Goal: Transaction & Acquisition: Purchase product/service

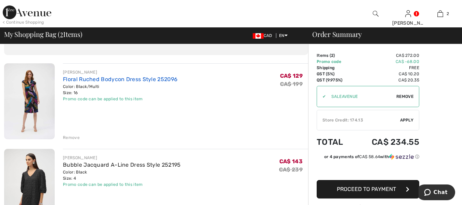
scroll to position [46, 0]
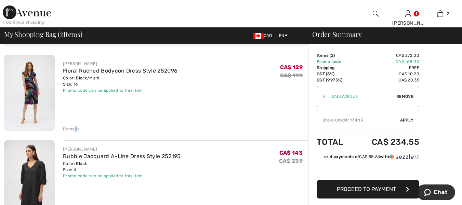
click at [75, 130] on div "Remove" at bounding box center [71, 129] width 17 height 6
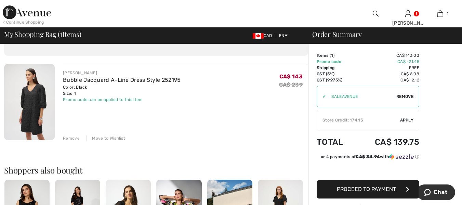
scroll to position [36, 0]
click at [68, 138] on div "Remove" at bounding box center [71, 139] width 17 height 6
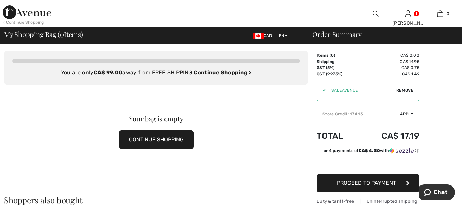
scroll to position [0, 0]
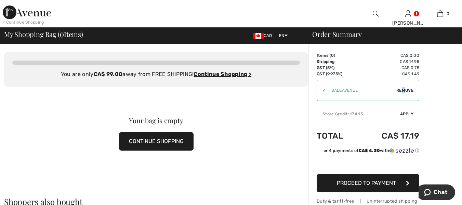
drag, startPoint x: 404, startPoint y: 92, endPoint x: 400, endPoint y: 93, distance: 4.5
click at [401, 92] on span "Remove" at bounding box center [405, 90] width 17 height 6
click at [409, 89] on span "Apply" at bounding box center [407, 90] width 14 height 6
click at [187, 142] on button "CONTINUE SHOPPING" at bounding box center [156, 141] width 75 height 18
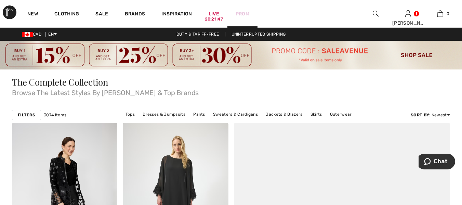
click at [246, 11] on link "Prom" at bounding box center [243, 13] width 14 height 7
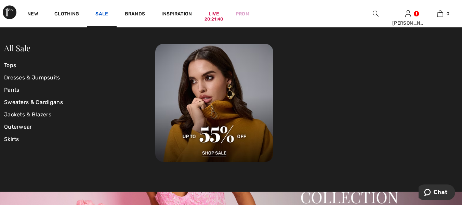
click at [105, 14] on link "Sale" at bounding box center [101, 14] width 13 height 7
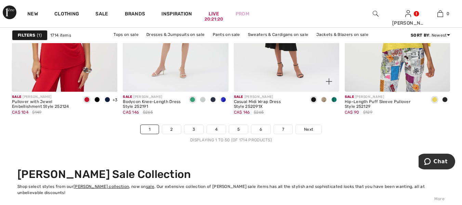
scroll to position [3012, 0]
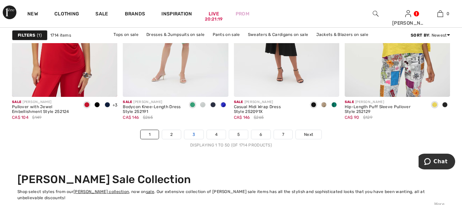
click at [193, 134] on link "3" at bounding box center [193, 134] width 19 height 9
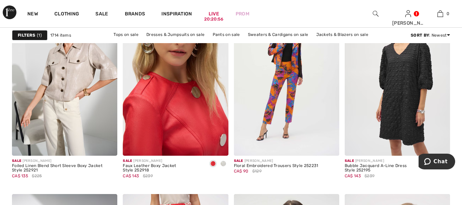
scroll to position [2076, 0]
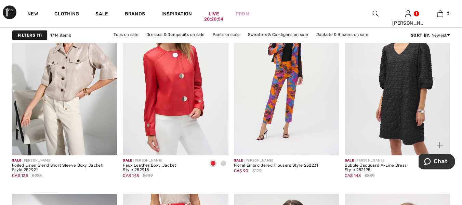
click at [363, 108] on img at bounding box center [397, 76] width 105 height 158
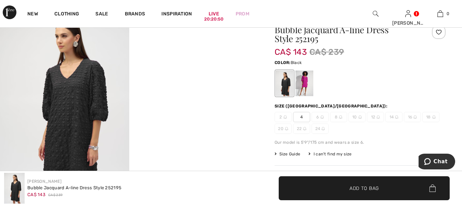
scroll to position [68, 0]
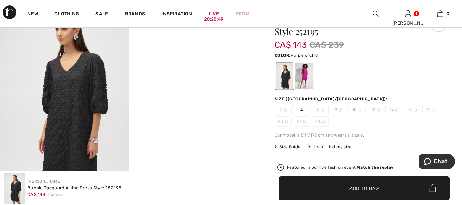
click at [310, 79] on div at bounding box center [305, 77] width 18 height 26
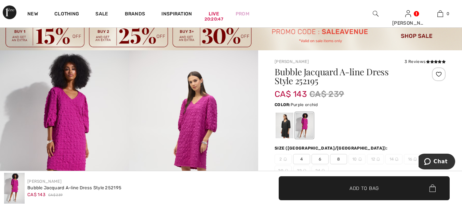
scroll to position [0, 0]
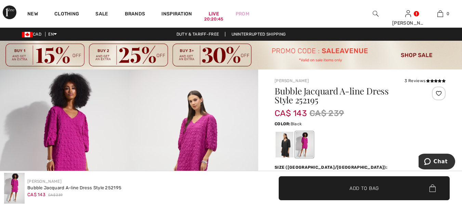
click at [282, 145] on div at bounding box center [285, 145] width 18 height 26
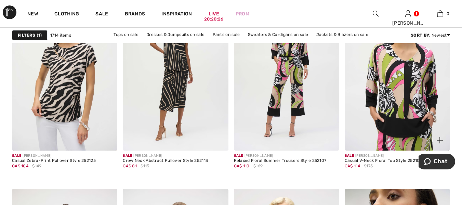
scroll to position [2715, 0]
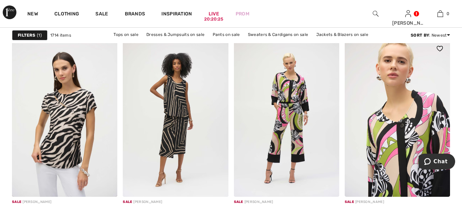
click at [351, 118] on img at bounding box center [397, 117] width 105 height 158
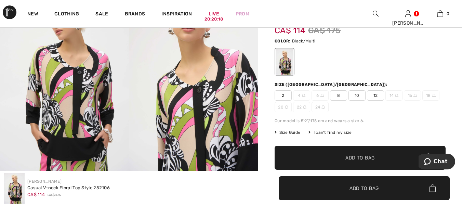
scroll to position [91, 0]
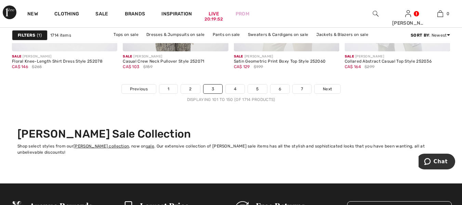
scroll to position [3041, 0]
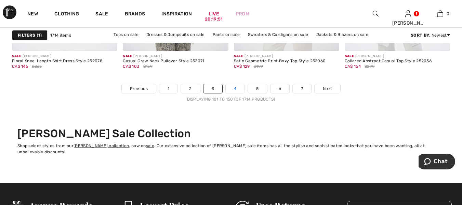
click at [234, 89] on link "4" at bounding box center [235, 88] width 19 height 9
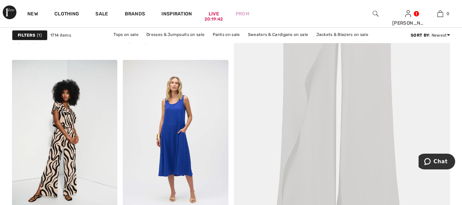
scroll to position [251, 0]
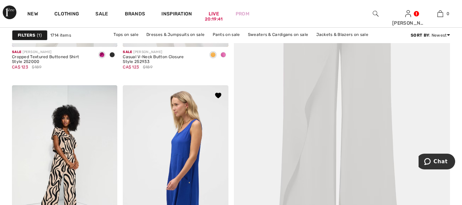
drag, startPoint x: 200, startPoint y: 111, endPoint x: 190, endPoint y: 123, distance: 15.6
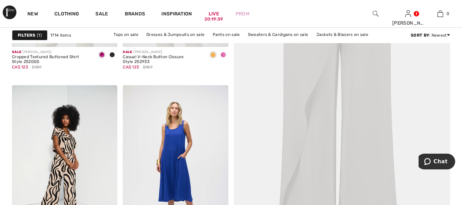
drag, startPoint x: 190, startPoint y: 123, endPoint x: 291, endPoint y: 89, distance: 106.3
drag, startPoint x: 291, startPoint y: 89, endPoint x: 257, endPoint y: 93, distance: 33.5
click at [257, 93] on img at bounding box center [342, 83] width 260 height 390
click at [258, 94] on img at bounding box center [342, 83] width 260 height 390
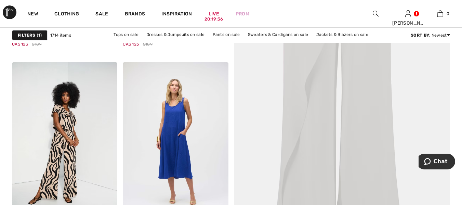
scroll to position [289, 0]
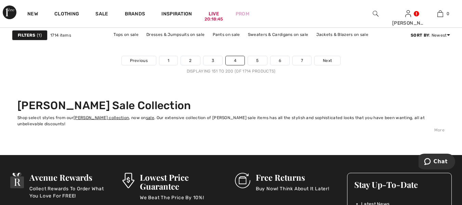
scroll to position [2980, 0]
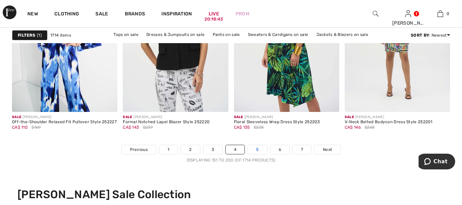
click at [256, 151] on link "5" at bounding box center [257, 149] width 19 height 9
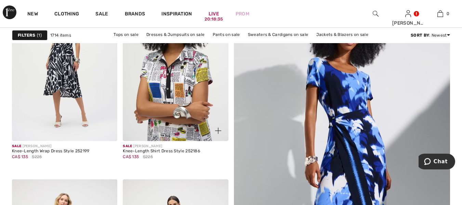
scroll to position [160, 0]
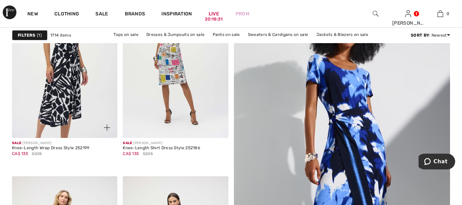
click at [60, 95] on img at bounding box center [64, 58] width 105 height 158
click at [60, 94] on img at bounding box center [64, 58] width 105 height 158
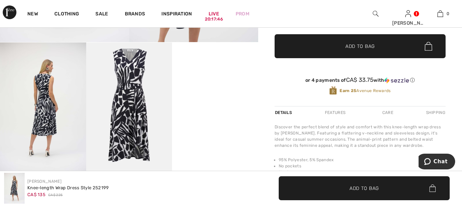
scroll to position [228, 0]
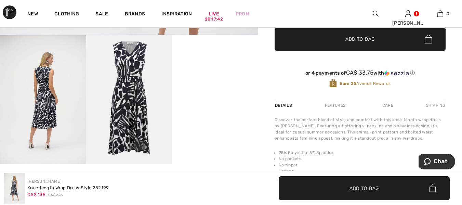
click at [49, 124] on img at bounding box center [43, 99] width 86 height 129
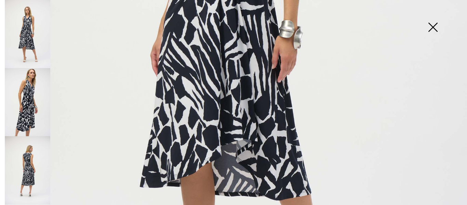
scroll to position [342, 0]
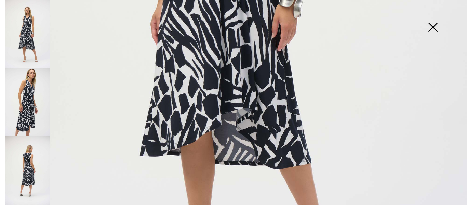
click at [28, 169] on img at bounding box center [28, 170] width 46 height 68
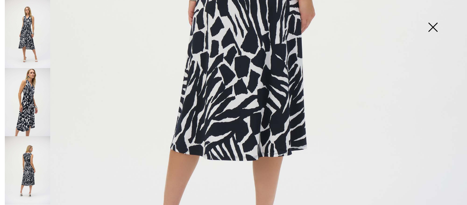
scroll to position [297, 0]
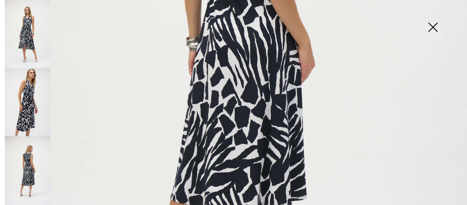
click at [437, 29] on img at bounding box center [433, 27] width 34 height 35
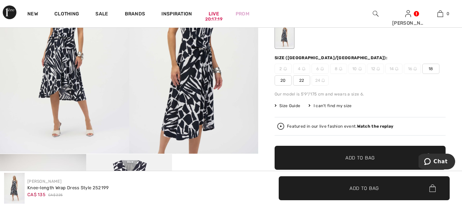
scroll to position [114, 0]
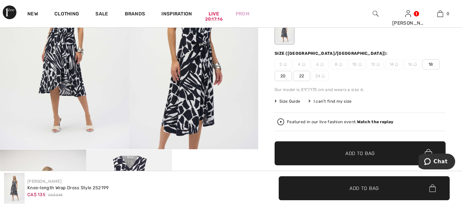
click at [281, 122] on img at bounding box center [281, 121] width 7 height 7
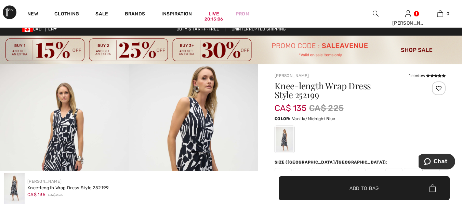
scroll to position [0, 0]
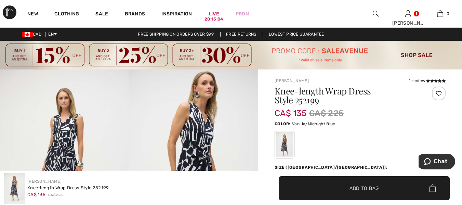
drag, startPoint x: 440, startPoint y: 93, endPoint x: 437, endPoint y: 96, distance: 4.9
click at [440, 93] on div at bounding box center [439, 94] width 14 height 14
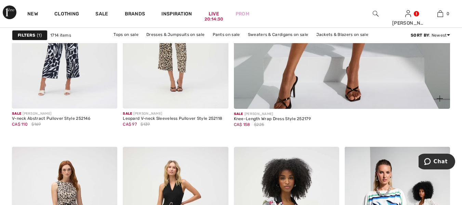
scroll to position [320, 0]
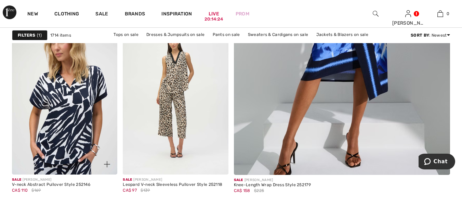
click at [17, 123] on img at bounding box center [64, 95] width 105 height 158
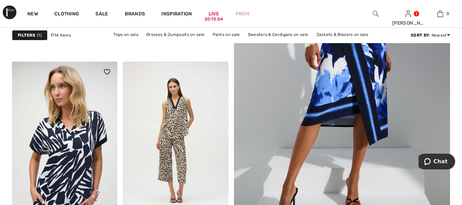
scroll to position [274, 0]
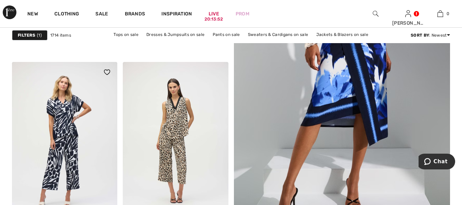
click at [108, 72] on img at bounding box center [107, 71] width 6 height 5
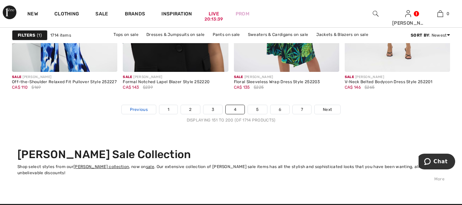
scroll to position [3026, 0]
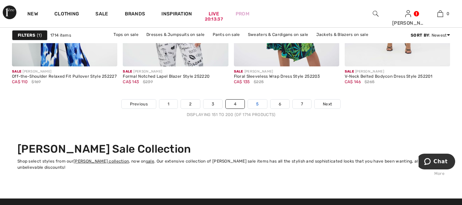
click at [257, 106] on link "5" at bounding box center [257, 104] width 19 height 9
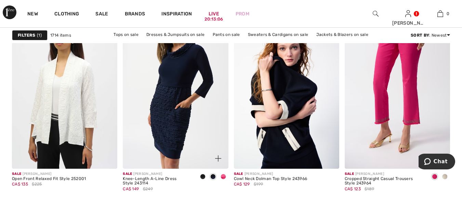
scroll to position [1209, 0]
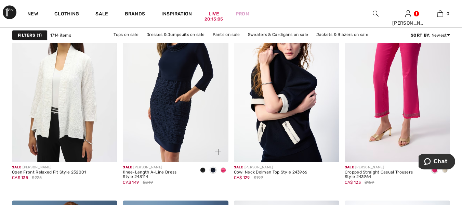
click at [134, 120] on img at bounding box center [175, 83] width 105 height 158
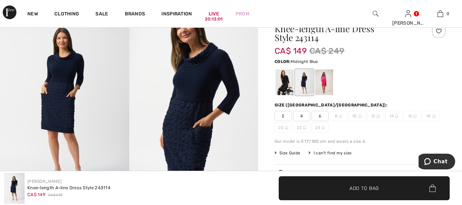
scroll to position [68, 0]
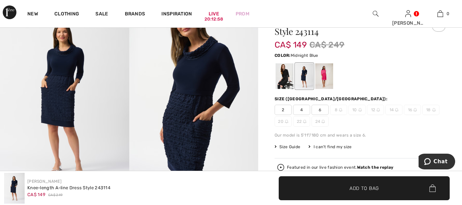
click at [305, 84] on div at bounding box center [305, 77] width 18 height 26
click at [287, 79] on div at bounding box center [285, 77] width 18 height 26
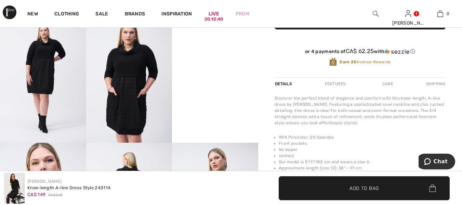
scroll to position [228, 0]
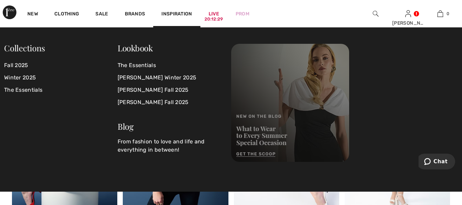
scroll to position [1444, 0]
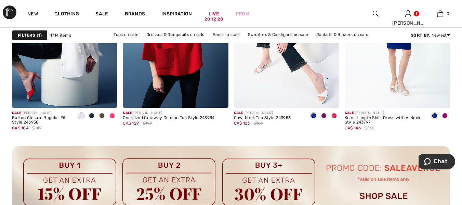
click at [231, 202] on img at bounding box center [231, 182] width 438 height 72
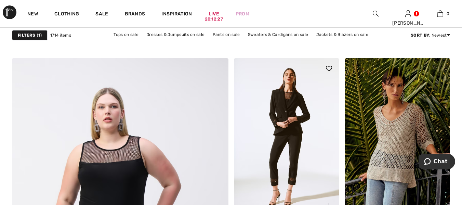
scroll to position [1626, 0]
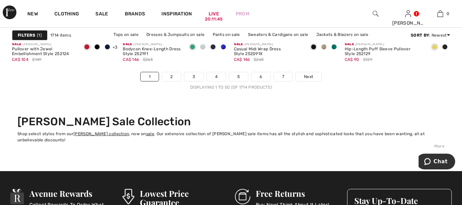
scroll to position [3012, 0]
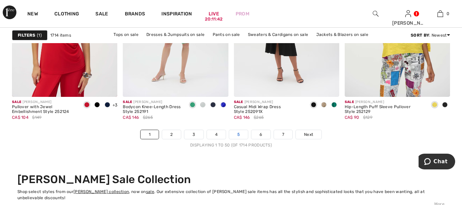
click at [239, 135] on link "5" at bounding box center [238, 134] width 19 height 9
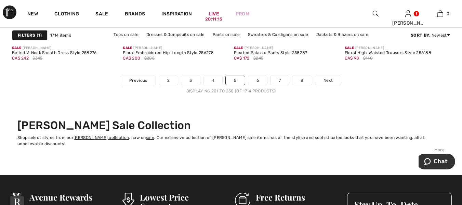
scroll to position [3057, 0]
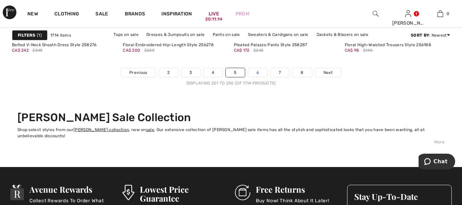
click at [258, 73] on link "6" at bounding box center [257, 72] width 19 height 9
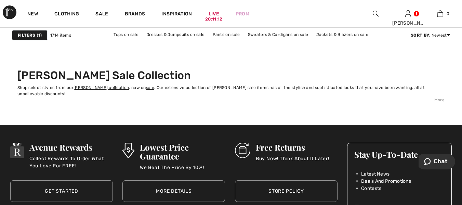
scroll to position [3103, 0]
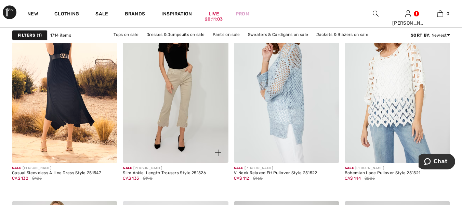
scroll to position [525, 0]
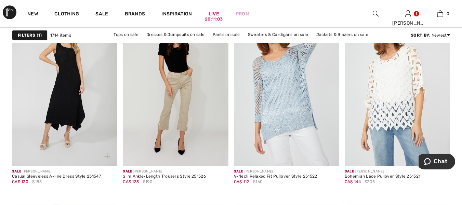
click at [27, 117] on img at bounding box center [64, 87] width 105 height 158
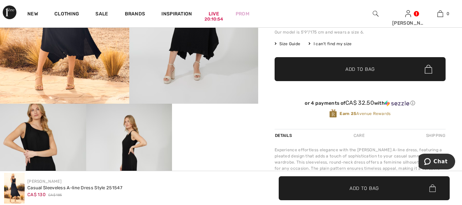
scroll to position [134, 0]
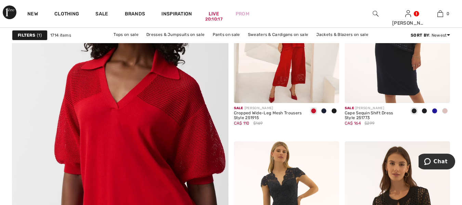
scroll to position [1729, 0]
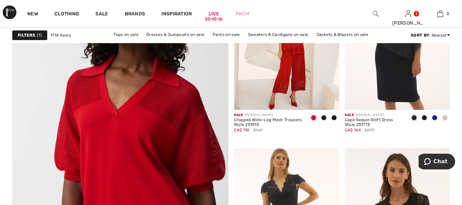
click at [37, 141] on img at bounding box center [120, 146] width 260 height 390
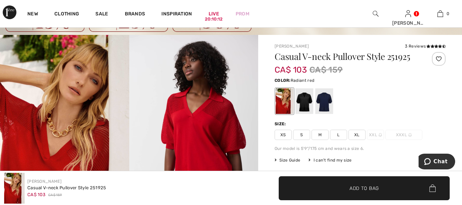
scroll to position [46, 0]
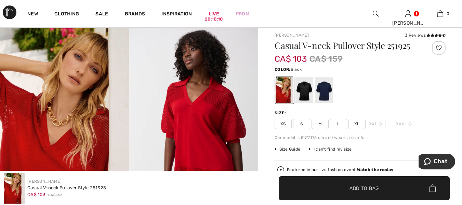
click at [306, 93] on div at bounding box center [305, 91] width 18 height 26
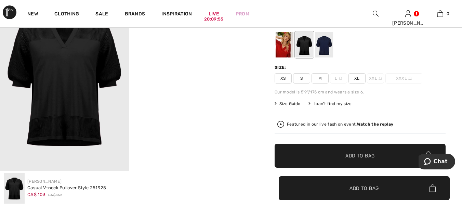
scroll to position [91, 0]
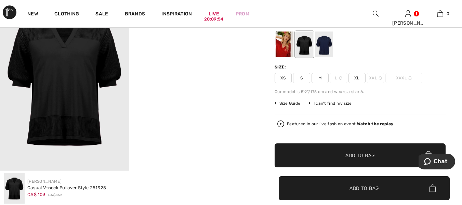
click at [319, 125] on div "Featured in our live fashion event. Watch the replay" at bounding box center [340, 124] width 106 height 4
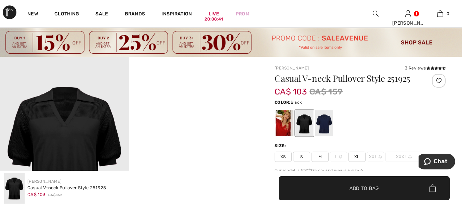
scroll to position [23, 0]
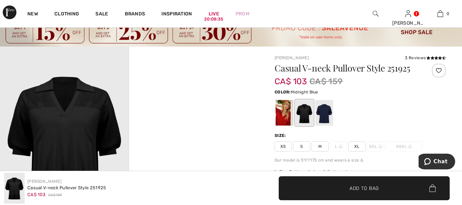
click at [324, 114] on div at bounding box center [325, 113] width 18 height 26
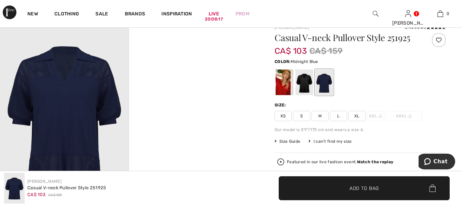
scroll to position [46, 0]
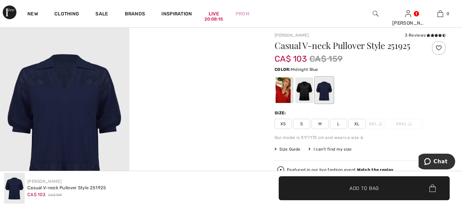
click at [438, 47] on div at bounding box center [439, 48] width 14 height 14
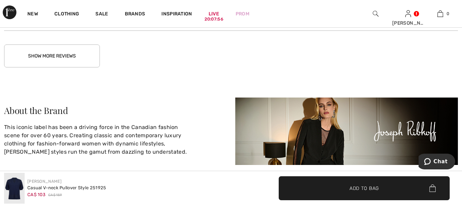
scroll to position [1346, 0]
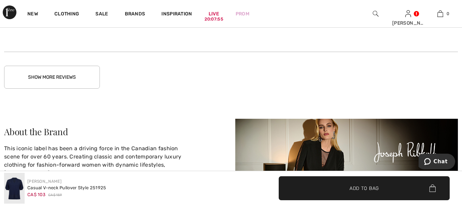
click at [65, 82] on button "Show More Reviews" at bounding box center [52, 77] width 96 height 23
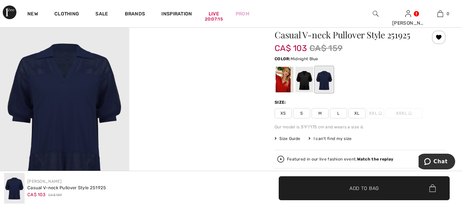
scroll to position [46, 0]
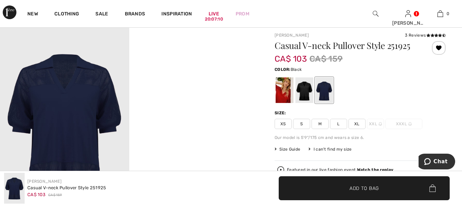
click at [308, 92] on div at bounding box center [305, 91] width 18 height 26
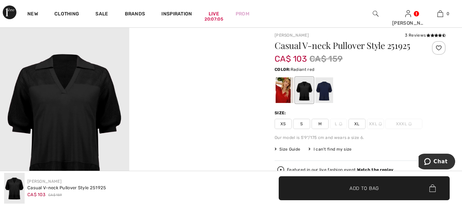
click at [288, 94] on div at bounding box center [285, 91] width 18 height 26
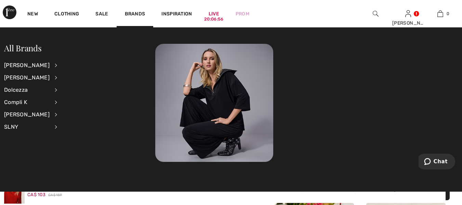
scroll to position [0, 0]
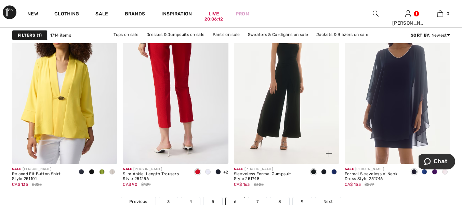
scroll to position [2938, 0]
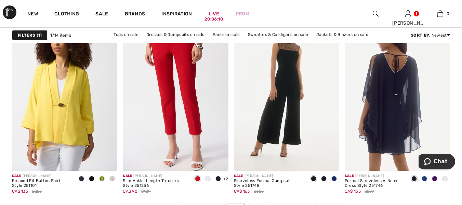
click at [351, 127] on img at bounding box center [397, 92] width 105 height 158
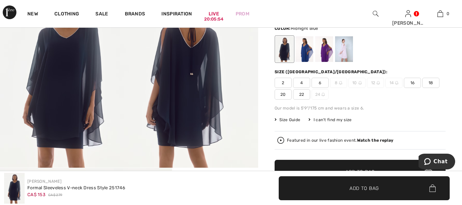
scroll to position [91, 0]
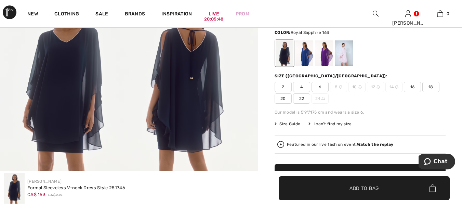
click at [304, 59] on div at bounding box center [305, 54] width 18 height 26
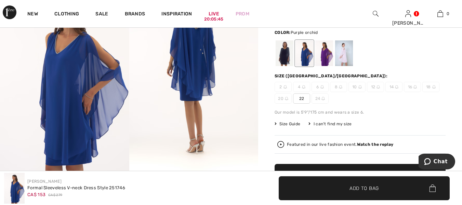
click at [326, 52] on div at bounding box center [325, 54] width 18 height 26
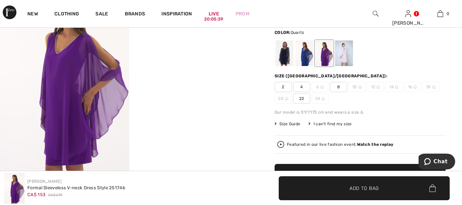
click at [346, 57] on div at bounding box center [344, 54] width 18 height 26
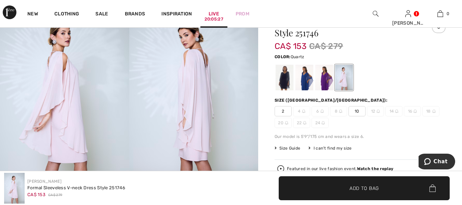
scroll to position [0, 0]
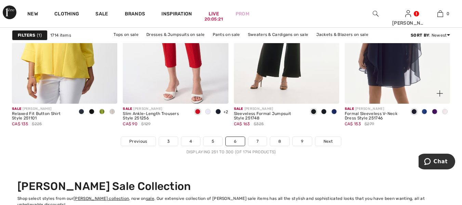
scroll to position [2989, 0]
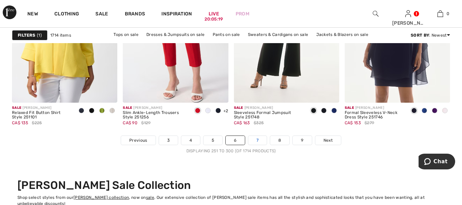
click at [259, 140] on link "7" at bounding box center [257, 140] width 18 height 9
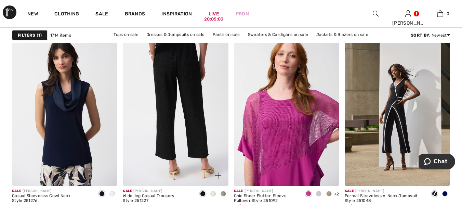
scroll to position [730, 0]
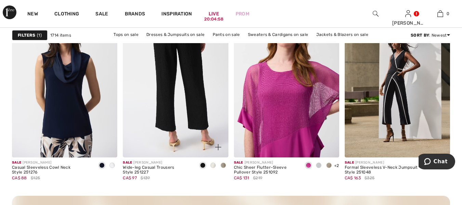
click at [144, 118] on img at bounding box center [175, 78] width 105 height 158
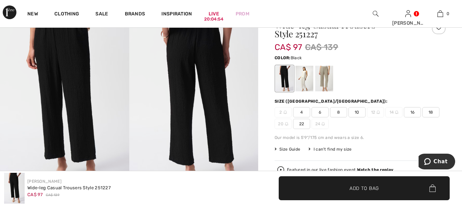
scroll to position [68, 0]
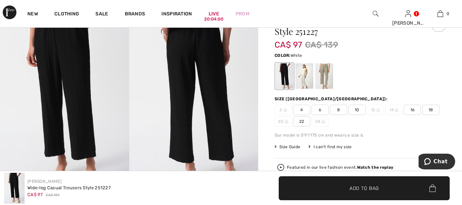
click at [308, 85] on div at bounding box center [305, 77] width 18 height 26
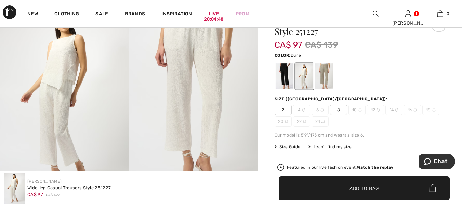
click at [325, 78] on div at bounding box center [325, 77] width 18 height 26
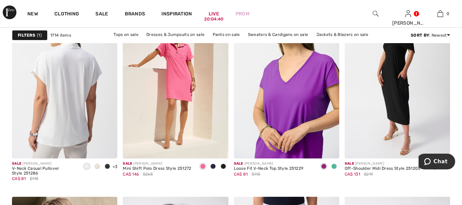
scroll to position [1004, 0]
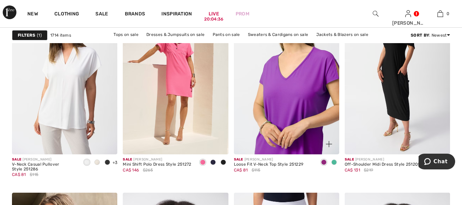
drag, startPoint x: 234, startPoint y: 95, endPoint x: 236, endPoint y: 91, distance: 4.3
click at [234, 94] on img at bounding box center [286, 75] width 105 height 158
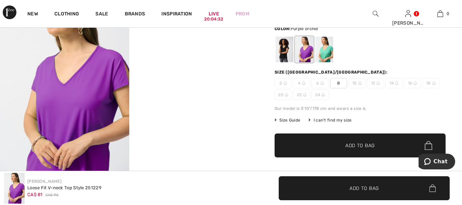
scroll to position [91, 0]
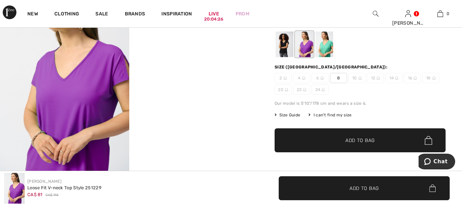
click at [286, 52] on div at bounding box center [285, 45] width 18 height 26
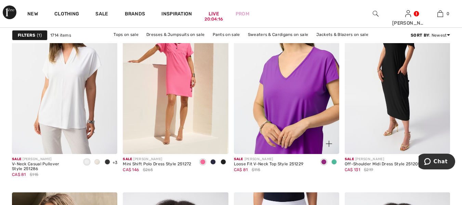
click at [252, 85] on img at bounding box center [286, 75] width 105 height 158
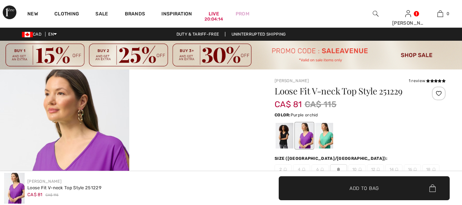
click at [308, 141] on div at bounding box center [305, 136] width 18 height 26
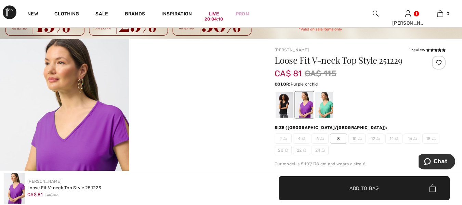
scroll to position [23, 0]
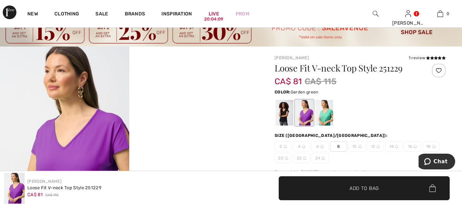
click at [324, 117] on div at bounding box center [325, 113] width 18 height 26
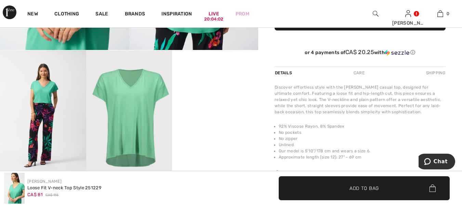
scroll to position [205, 0]
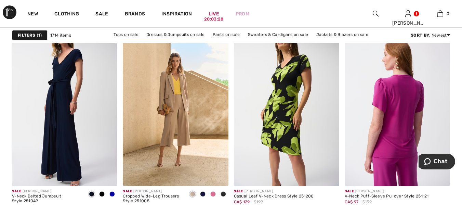
scroll to position [2715, 0]
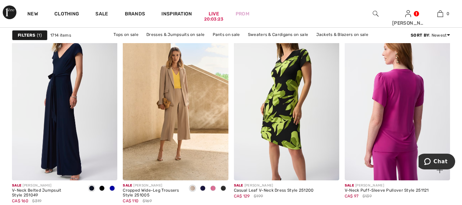
click at [357, 132] on img at bounding box center [397, 101] width 105 height 158
click at [358, 132] on img at bounding box center [397, 101] width 105 height 158
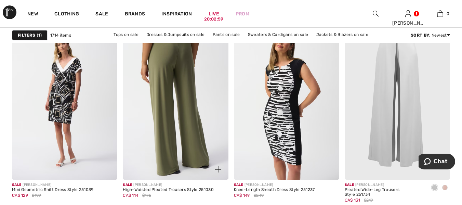
scroll to position [2937, 0]
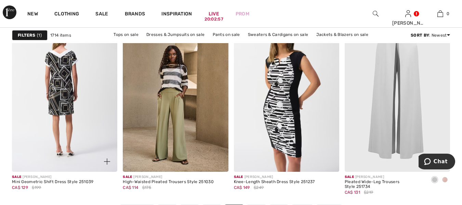
click at [31, 136] on img at bounding box center [64, 93] width 105 height 158
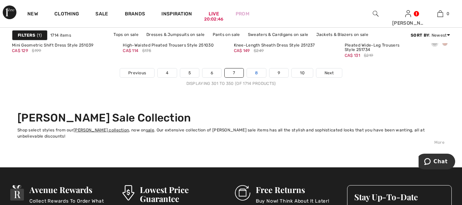
click at [258, 74] on link "8" at bounding box center [256, 72] width 19 height 9
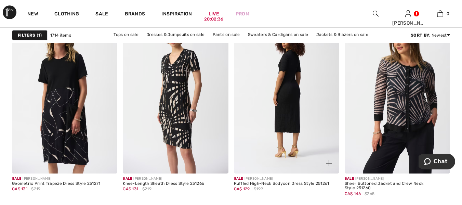
scroll to position [525, 0]
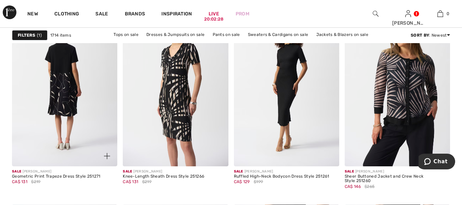
click at [45, 114] on img at bounding box center [64, 87] width 105 height 158
click at [45, 115] on img at bounding box center [64, 87] width 105 height 158
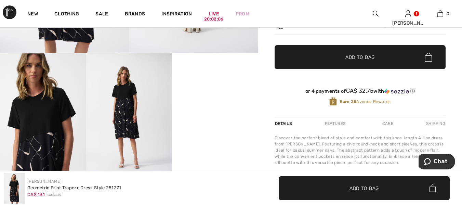
scroll to position [205, 0]
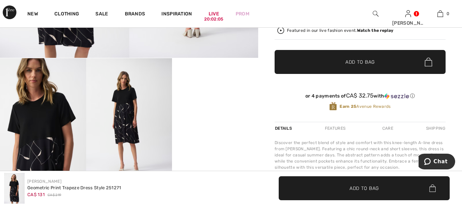
click at [116, 127] on img at bounding box center [129, 122] width 86 height 129
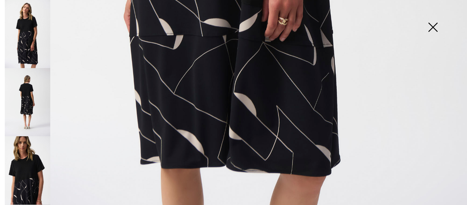
scroll to position [488, 0]
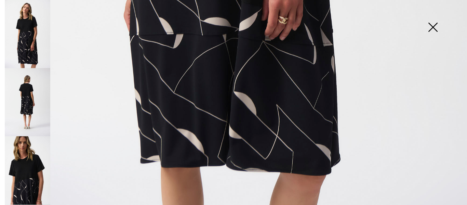
click at [34, 110] on img at bounding box center [28, 102] width 46 height 68
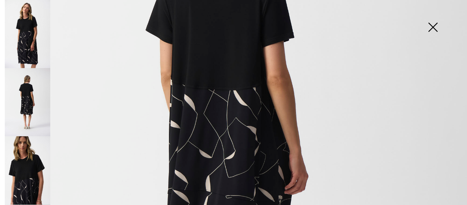
scroll to position [145, 0]
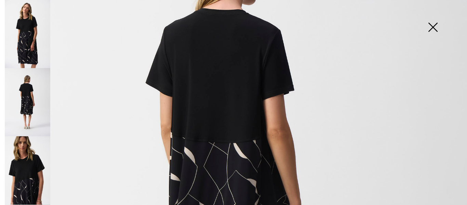
click at [438, 30] on img at bounding box center [433, 27] width 34 height 35
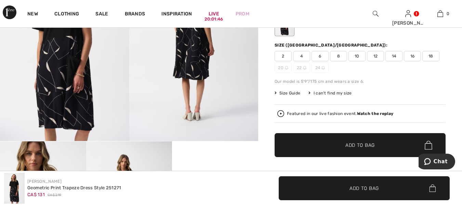
scroll to position [91, 0]
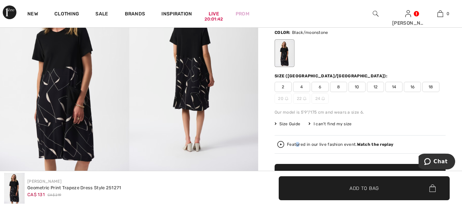
click at [298, 146] on div "Featured in our live fashion event. Watch the replay" at bounding box center [340, 144] width 106 height 4
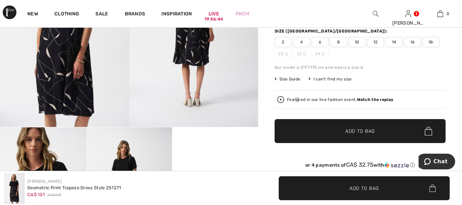
scroll to position [137, 0]
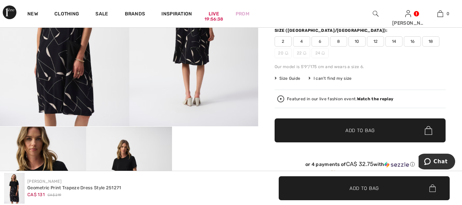
click at [300, 98] on div "Featured in our live fashion event. Watch the replay" at bounding box center [340, 99] width 106 height 4
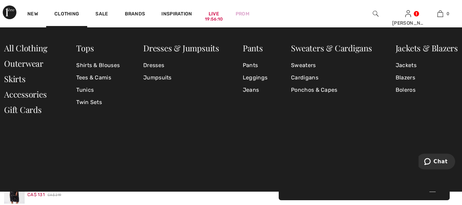
scroll to position [91, 0]
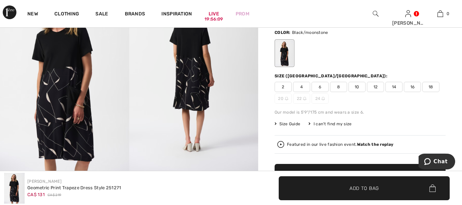
click at [264, 200] on div "Joseph Ribkoff Geometric Print Trapeze Dress Style 251271 CA$ 131 CA$ 219 ✔ Add…" at bounding box center [231, 188] width 462 height 34
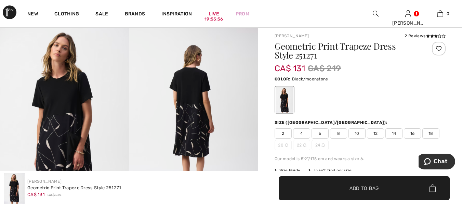
scroll to position [0, 0]
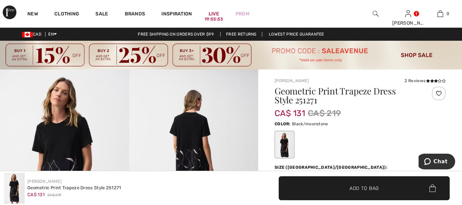
click at [439, 94] on div at bounding box center [439, 94] width 14 height 14
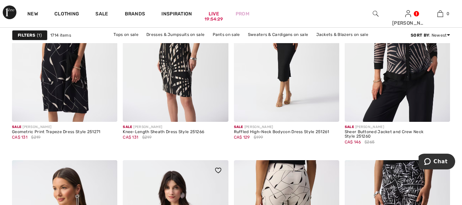
scroll to position [570, 0]
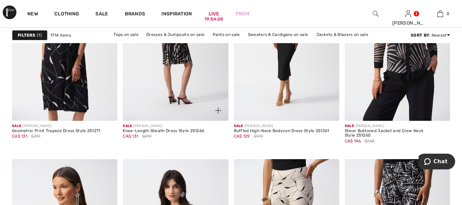
click at [142, 90] on img at bounding box center [175, 41] width 105 height 158
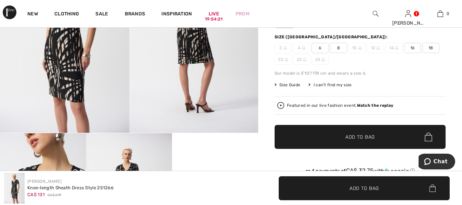
scroll to position [137, 0]
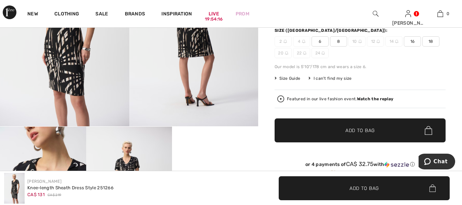
click at [290, 99] on div "Featured in our live fashion event. Watch the replay" at bounding box center [340, 99] width 106 height 4
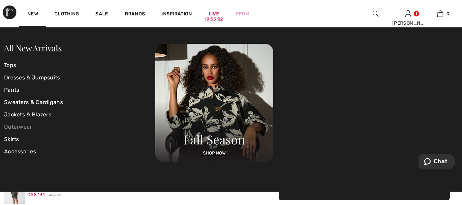
scroll to position [46, 0]
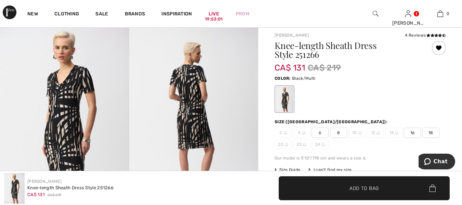
drag, startPoint x: 150, startPoint y: 204, endPoint x: 150, endPoint y: 200, distance: 3.5
click at [150, 202] on div "Joseph Ribkoff Knee-length Sheath Dress Style 251266 CA$ 131 CA$ 219 ✔ Added to…" at bounding box center [231, 188] width 462 height 34
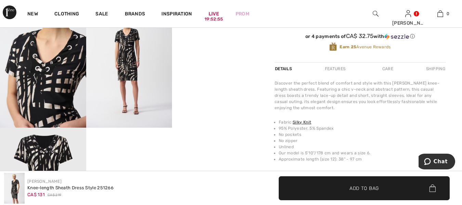
scroll to position [297, 0]
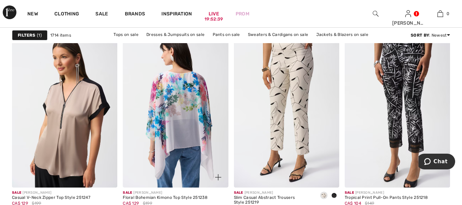
scroll to position [707, 0]
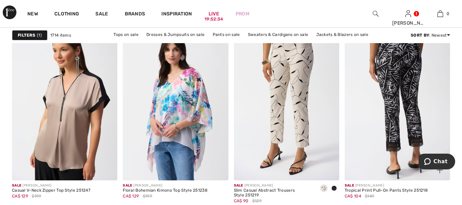
click at [369, 138] on img at bounding box center [397, 101] width 105 height 158
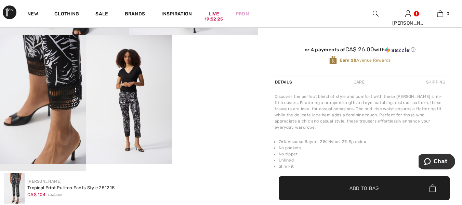
scroll to position [91, 0]
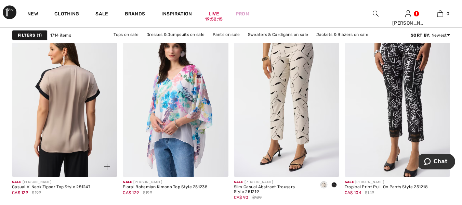
scroll to position [707, 0]
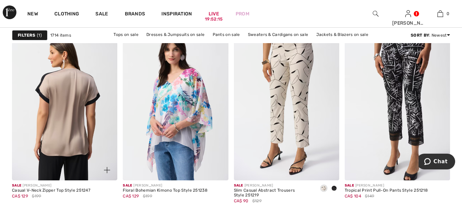
click at [31, 110] on img at bounding box center [64, 101] width 105 height 158
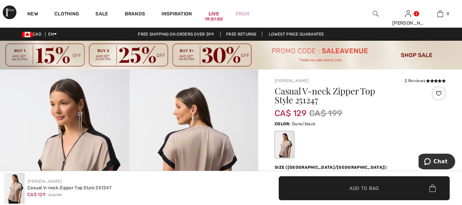
click at [436, 94] on div at bounding box center [439, 94] width 14 height 14
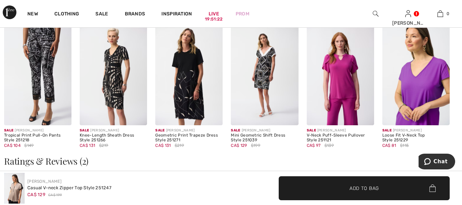
scroll to position [981, 0]
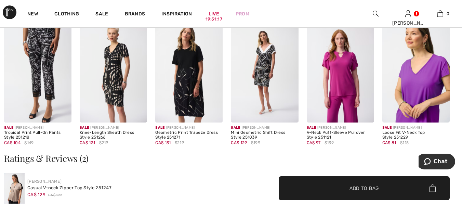
click at [395, 91] on img at bounding box center [416, 71] width 67 height 101
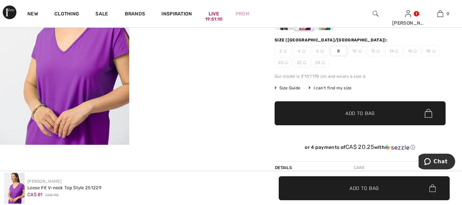
scroll to position [68, 0]
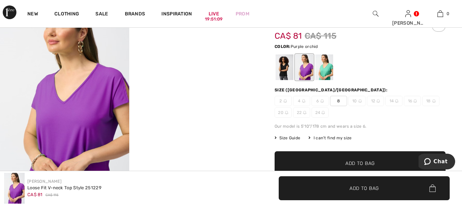
click at [307, 72] on div at bounding box center [305, 68] width 18 height 26
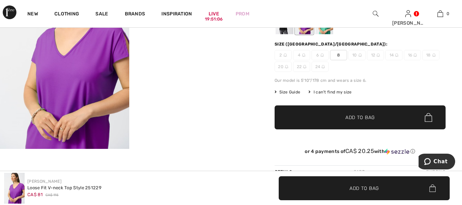
scroll to position [23, 0]
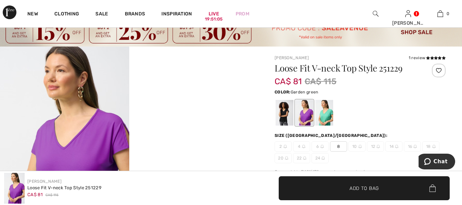
click at [323, 118] on div at bounding box center [325, 113] width 18 height 26
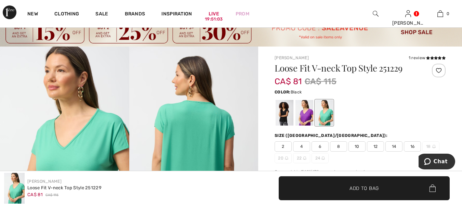
click at [286, 114] on div at bounding box center [285, 113] width 18 height 26
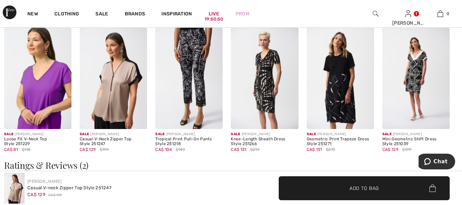
scroll to position [983, 0]
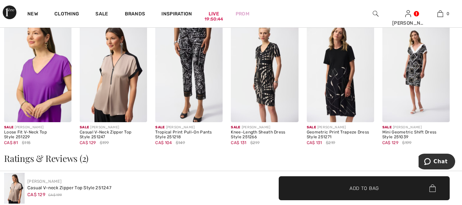
click at [96, 93] on img at bounding box center [113, 71] width 67 height 101
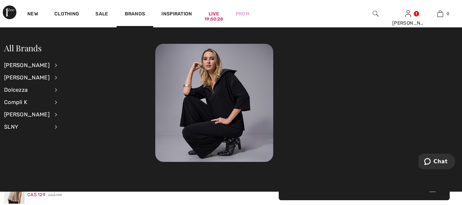
scroll to position [228, 0]
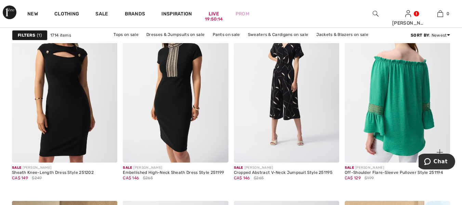
scroll to position [1209, 0]
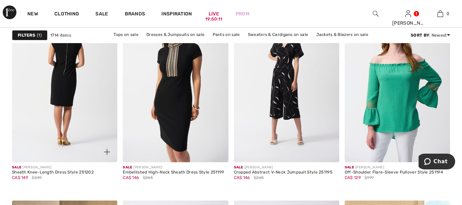
click at [28, 108] on img at bounding box center [64, 83] width 105 height 158
click at [29, 108] on img at bounding box center [64, 83] width 105 height 158
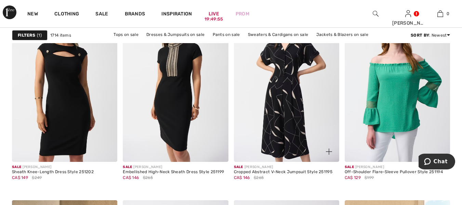
click at [262, 103] on img at bounding box center [286, 83] width 105 height 158
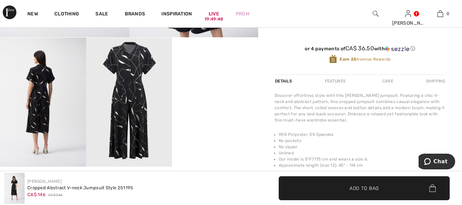
scroll to position [228, 0]
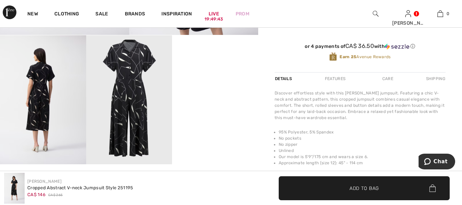
click at [41, 94] on img at bounding box center [43, 99] width 86 height 129
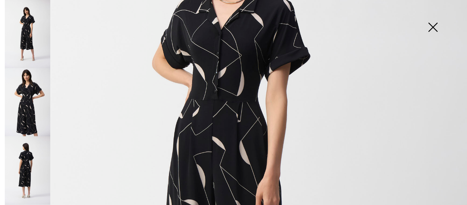
scroll to position [160, 0]
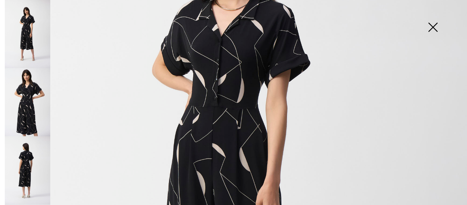
click at [30, 167] on img at bounding box center [28, 170] width 46 height 68
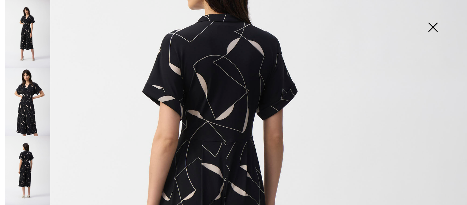
scroll to position [0, 0]
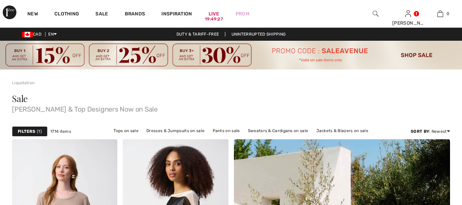
checkbox input "true"
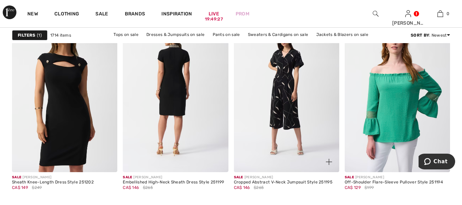
scroll to position [1199, 0]
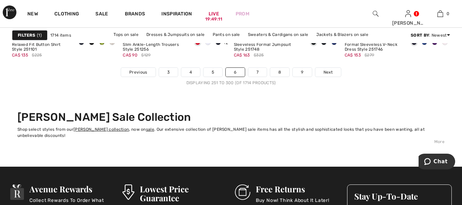
scroll to position [3075, 0]
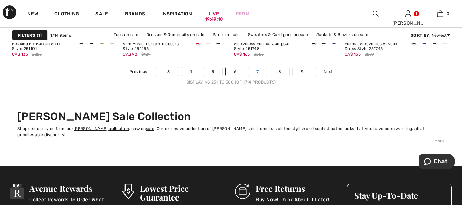
click at [258, 73] on link "7" at bounding box center [257, 71] width 18 height 9
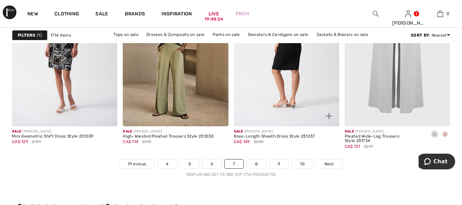
scroll to position [2966, 0]
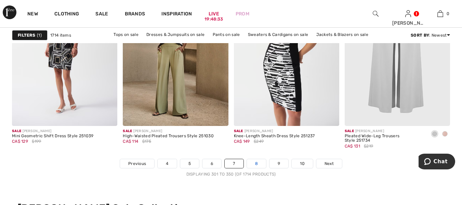
click at [256, 166] on link "8" at bounding box center [256, 163] width 19 height 9
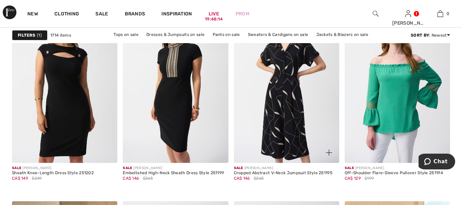
scroll to position [1209, 0]
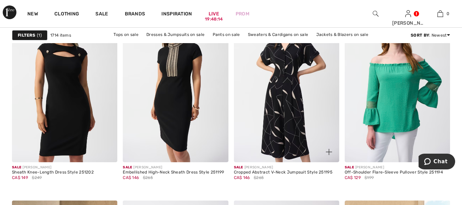
click at [253, 131] on img at bounding box center [286, 83] width 105 height 158
click at [252, 132] on img at bounding box center [286, 83] width 105 height 158
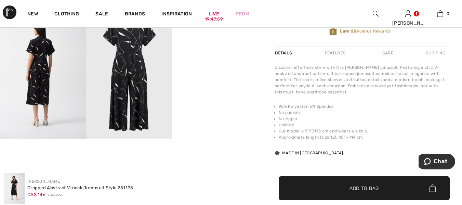
scroll to position [205, 0]
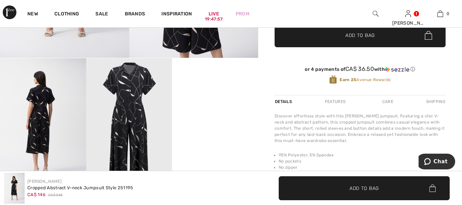
click at [221, 101] on video "Your browser does not support the video tag." at bounding box center [215, 79] width 86 height 43
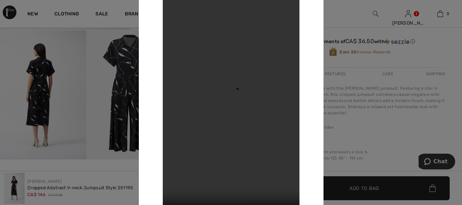
scroll to position [137, 0]
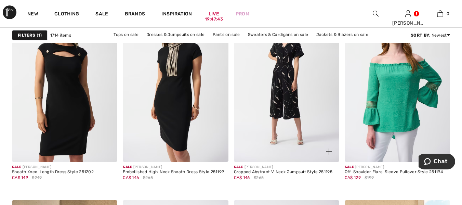
click at [260, 128] on img at bounding box center [286, 83] width 105 height 158
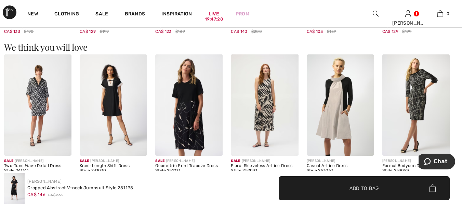
scroll to position [593, 0]
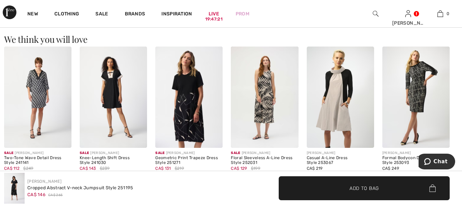
drag, startPoint x: 297, startPoint y: 144, endPoint x: 14, endPoint y: 128, distance: 283.5
click at [14, 128] on img at bounding box center [37, 97] width 67 height 101
click at [13, 128] on img at bounding box center [37, 97] width 67 height 101
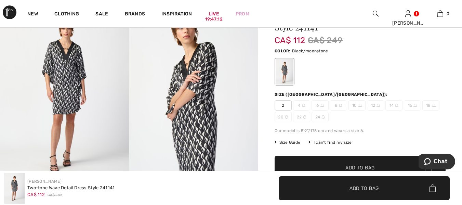
scroll to position [68, 0]
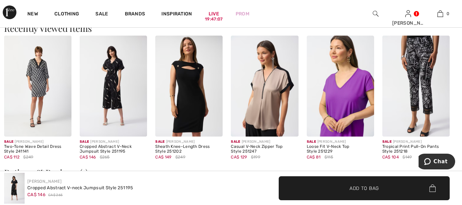
scroll to position [776, 0]
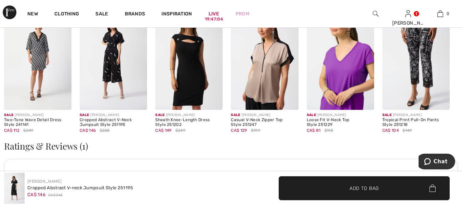
click at [315, 90] on img at bounding box center [340, 59] width 67 height 101
click at [316, 90] on img at bounding box center [340, 59] width 67 height 101
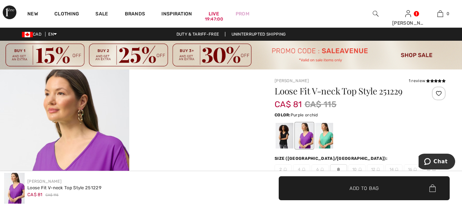
click at [309, 142] on div at bounding box center [305, 136] width 18 height 26
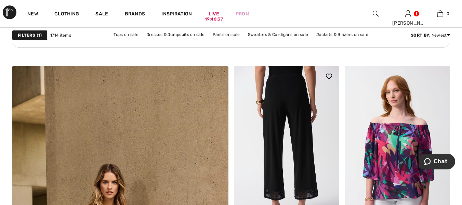
scroll to position [1665, 0]
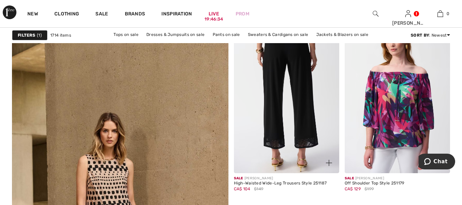
click at [246, 143] on img at bounding box center [286, 94] width 105 height 158
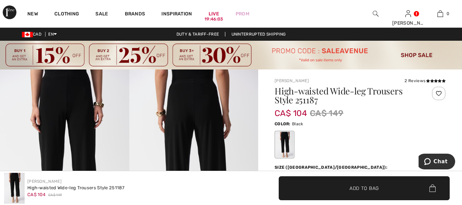
click at [440, 95] on div at bounding box center [439, 94] width 14 height 14
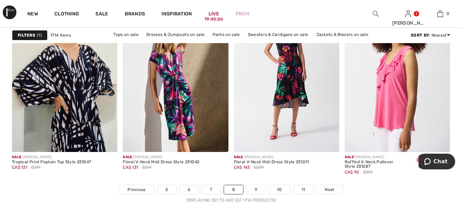
scroll to position [2943, 0]
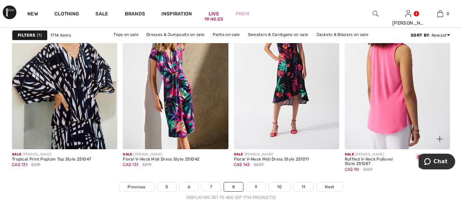
click at [357, 111] on img at bounding box center [397, 70] width 105 height 158
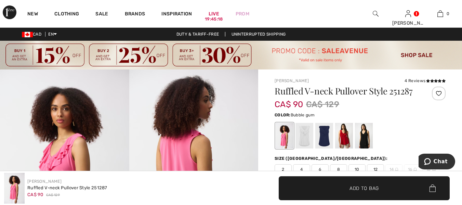
scroll to position [23, 0]
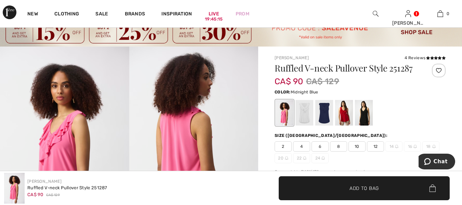
click at [327, 114] on div at bounding box center [325, 113] width 18 height 26
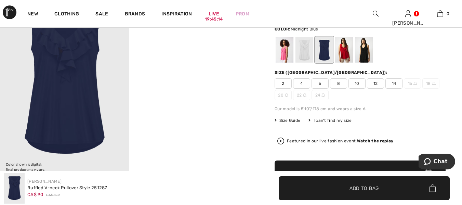
scroll to position [91, 0]
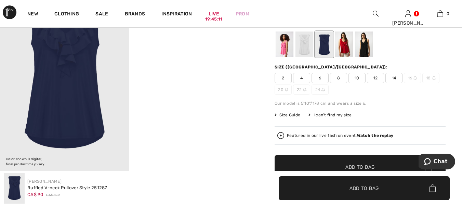
click at [310, 136] on div "Featured in our live fashion event. Watch the replay" at bounding box center [340, 135] width 106 height 4
click at [323, 48] on div at bounding box center [325, 45] width 18 height 26
click at [345, 52] on div at bounding box center [344, 45] width 18 height 26
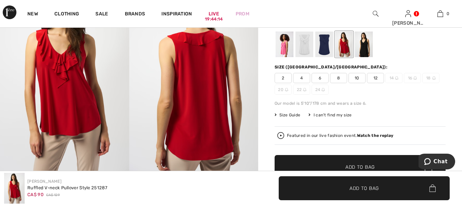
click at [366, 51] on div at bounding box center [364, 45] width 18 height 26
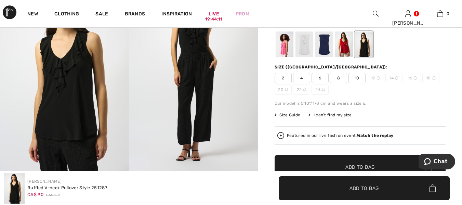
click at [305, 48] on div at bounding box center [305, 45] width 18 height 26
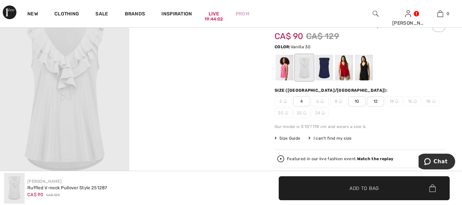
scroll to position [68, 0]
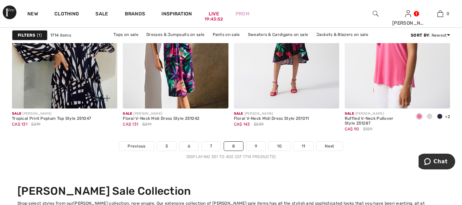
scroll to position [3028, 0]
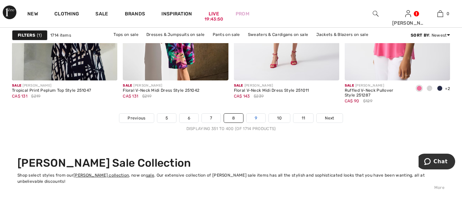
click at [256, 117] on link "9" at bounding box center [256, 118] width 19 height 9
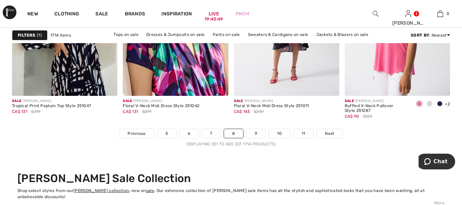
scroll to position [2983, 0]
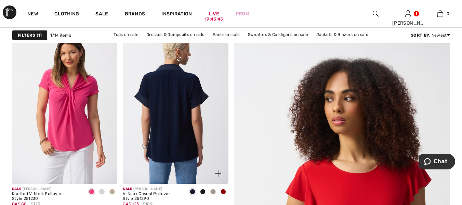
scroll to position [137, 0]
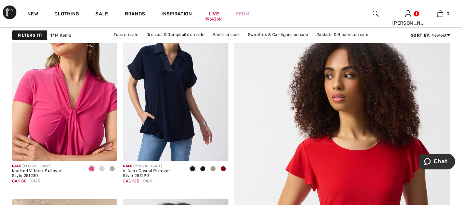
click at [31, 88] on img at bounding box center [64, 81] width 105 height 158
click at [30, 88] on img at bounding box center [64, 81] width 105 height 158
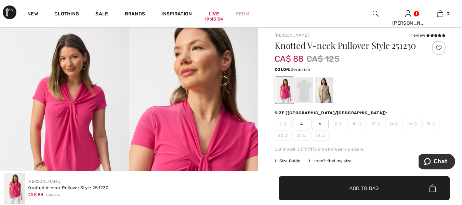
scroll to position [68, 0]
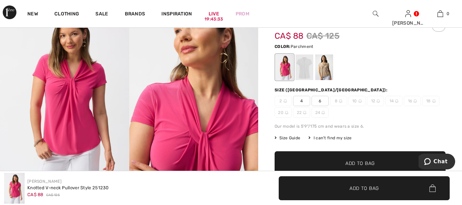
click at [327, 80] on div at bounding box center [325, 68] width 18 height 26
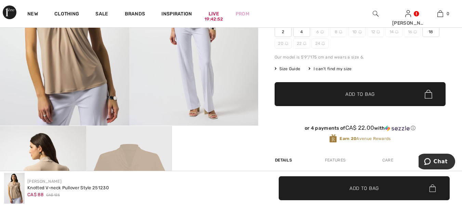
scroll to position [0, 0]
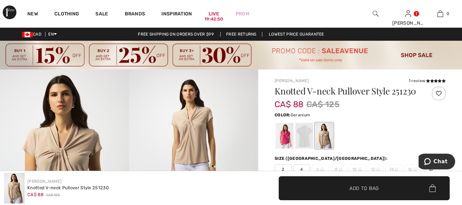
click at [290, 149] on div at bounding box center [285, 136] width 18 height 26
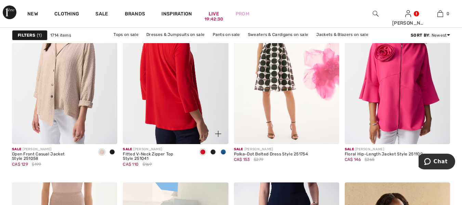
scroll to position [548, 0]
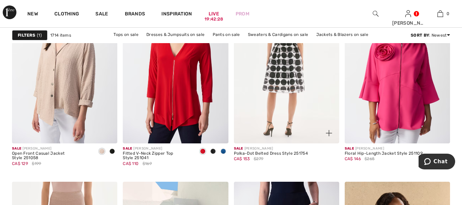
click at [264, 118] on img at bounding box center [286, 64] width 105 height 158
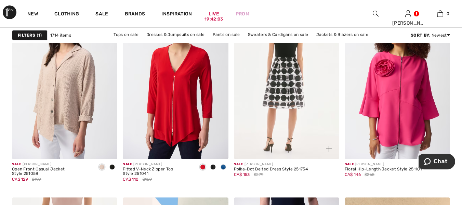
scroll to position [525, 0]
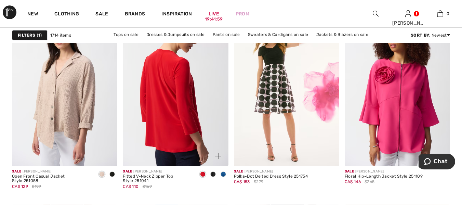
click at [185, 141] on img at bounding box center [175, 87] width 105 height 158
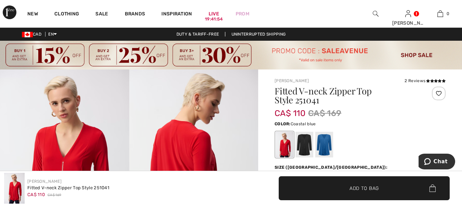
click at [326, 149] on div at bounding box center [325, 145] width 18 height 26
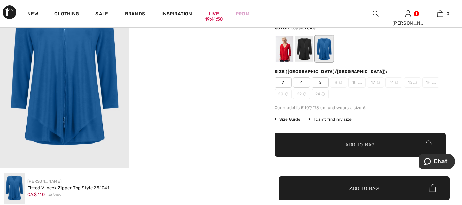
scroll to position [91, 0]
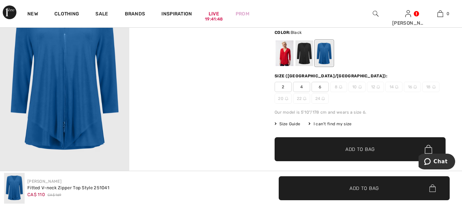
click at [306, 56] on div at bounding box center [305, 54] width 18 height 26
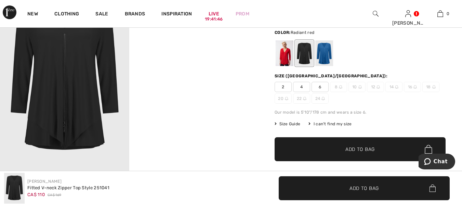
click at [284, 59] on div at bounding box center [285, 54] width 18 height 26
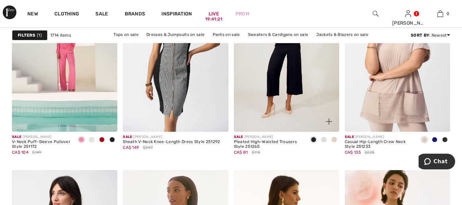
scroll to position [1095, 0]
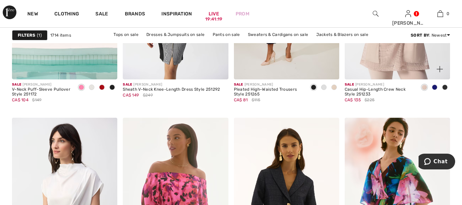
click at [436, 86] on span at bounding box center [434, 87] width 5 height 5
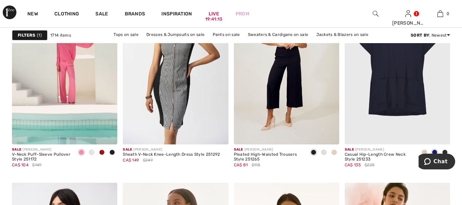
scroll to position [1049, 0]
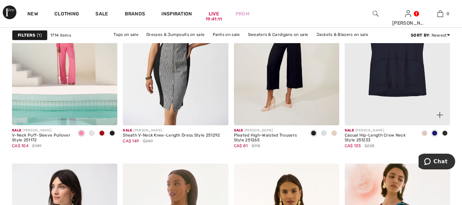
click at [363, 80] on img at bounding box center [397, 46] width 105 height 158
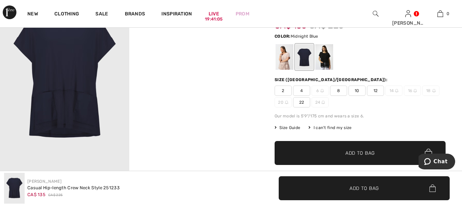
scroll to position [91, 0]
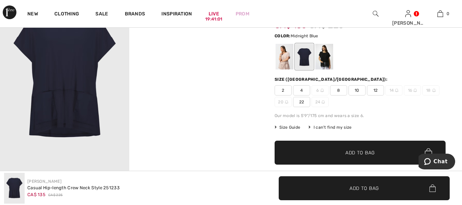
click at [309, 61] on div at bounding box center [305, 57] width 18 height 26
click at [329, 59] on div at bounding box center [325, 57] width 18 height 26
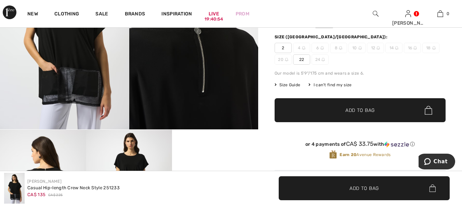
scroll to position [114, 0]
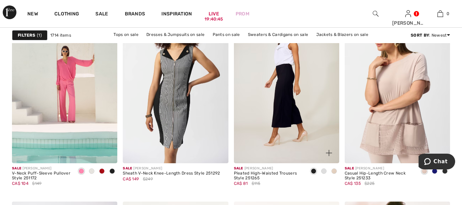
scroll to position [987, 0]
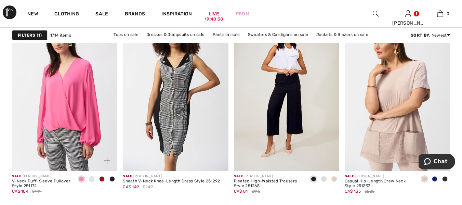
click at [30, 97] on img at bounding box center [64, 92] width 105 height 158
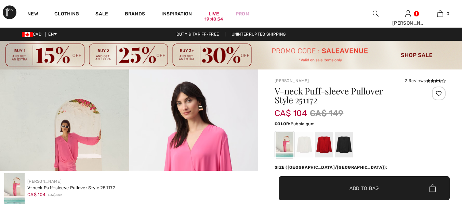
checkbox input "true"
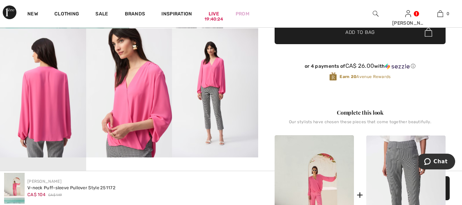
scroll to position [251, 0]
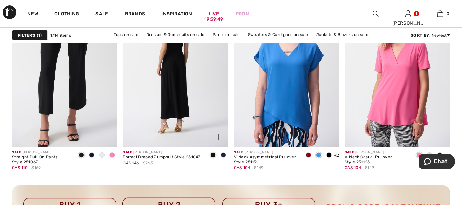
scroll to position [2281, 0]
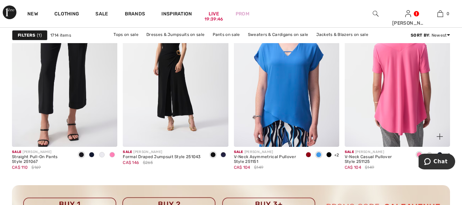
click at [357, 94] on img at bounding box center [397, 68] width 105 height 158
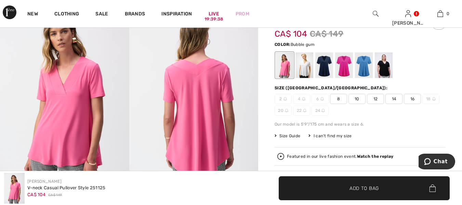
scroll to position [68, 0]
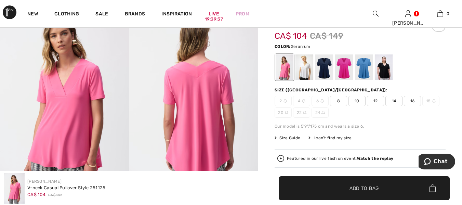
click at [344, 71] on div at bounding box center [344, 68] width 18 height 26
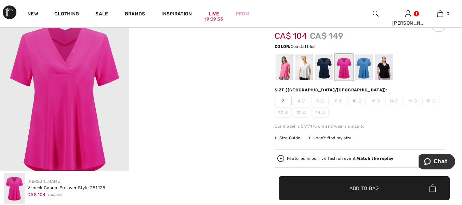
click at [366, 72] on div at bounding box center [364, 68] width 18 height 26
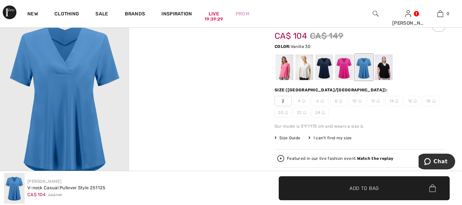
click at [303, 75] on div at bounding box center [305, 68] width 18 height 26
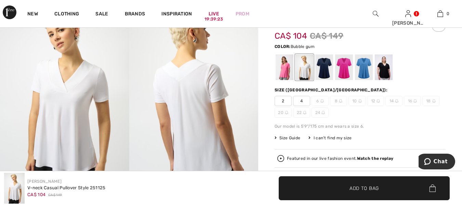
click at [287, 74] on div at bounding box center [285, 68] width 18 height 26
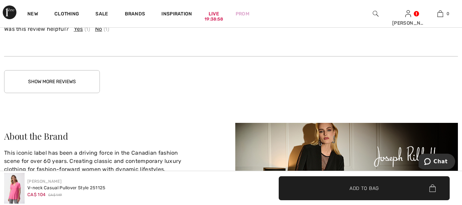
scroll to position [1392, 0]
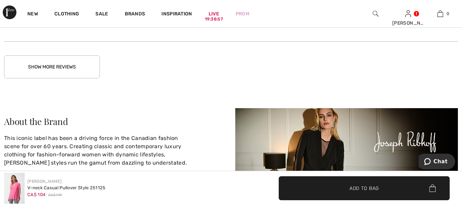
click at [69, 71] on button "Show More Reviews" at bounding box center [52, 66] width 96 height 23
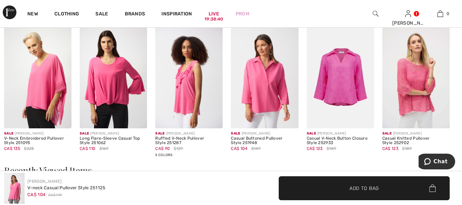
scroll to position [844, 0]
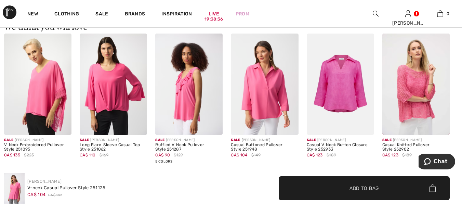
click at [171, 112] on img at bounding box center [188, 84] width 67 height 101
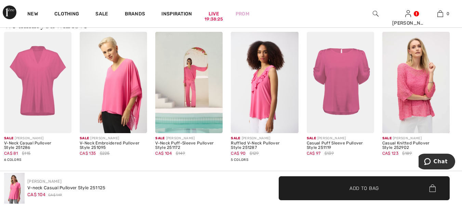
click at [313, 89] on img at bounding box center [340, 82] width 67 height 101
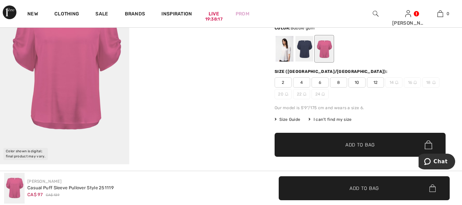
scroll to position [91, 0]
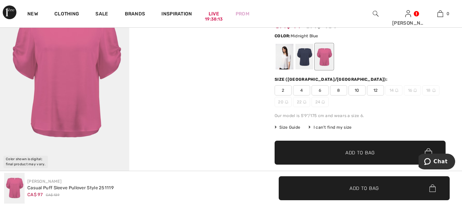
click at [303, 64] on div at bounding box center [305, 57] width 18 height 26
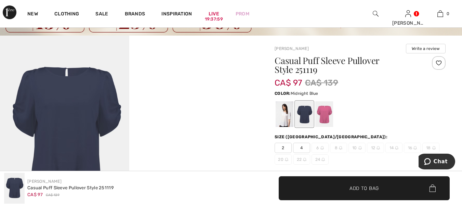
scroll to position [0, 0]
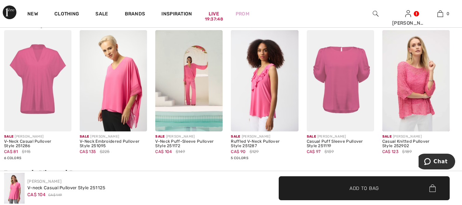
click at [12, 109] on img at bounding box center [37, 80] width 67 height 101
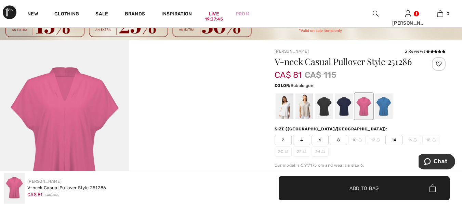
scroll to position [46, 0]
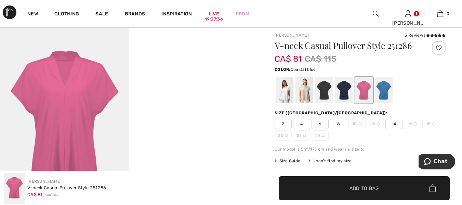
click at [385, 92] on div at bounding box center [384, 91] width 18 height 26
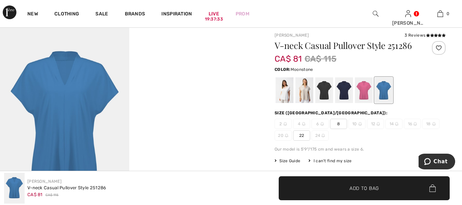
click at [307, 97] on div at bounding box center [305, 91] width 18 height 26
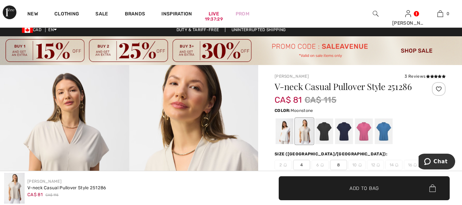
scroll to position [0, 0]
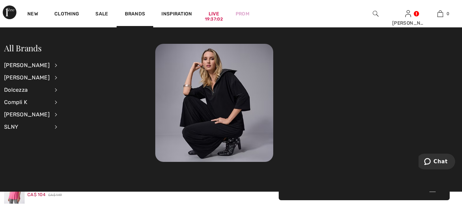
scroll to position [872, 0]
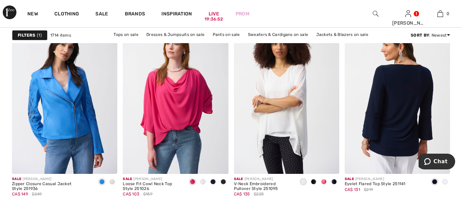
scroll to position [2532, 0]
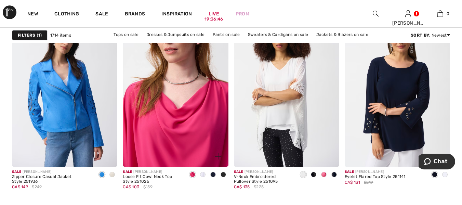
click at [134, 142] on img at bounding box center [175, 87] width 105 height 158
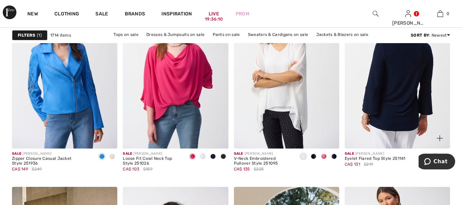
scroll to position [2549, 0]
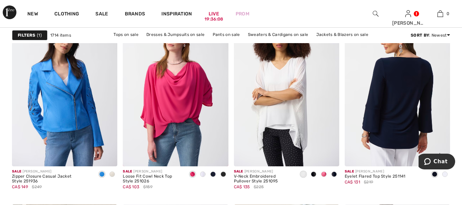
click at [355, 85] on img at bounding box center [397, 87] width 105 height 158
click at [357, 86] on img at bounding box center [397, 87] width 105 height 158
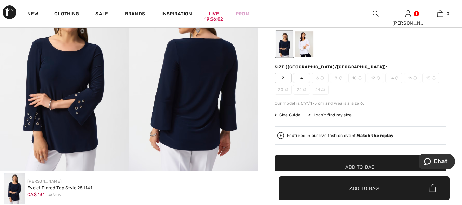
click at [305, 138] on div "Featured in our live fashion event. Watch the replay" at bounding box center [361, 135] width 166 height 7
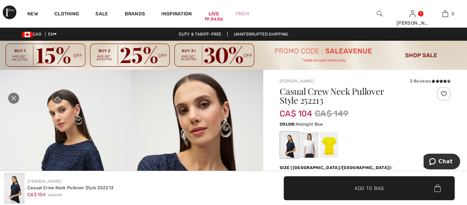
click at [16, 96] on icon "Close live curation" at bounding box center [13, 98] width 5 height 5
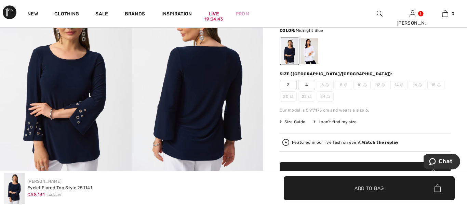
scroll to position [91, 0]
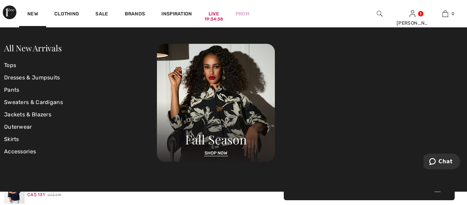
click at [243, 203] on div "Joseph Ribkoff Eyelet Flared Top Style 251141 CA$ 131 CA$ 219 ✔ Added to Bag Ad…" at bounding box center [233, 188] width 467 height 34
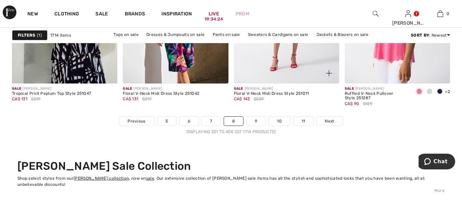
scroll to position [3034, 0]
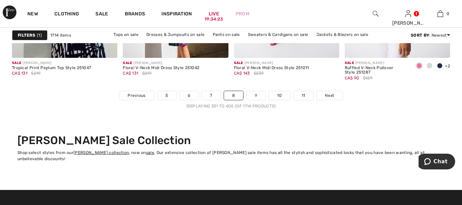
click at [258, 95] on link "9" at bounding box center [256, 95] width 19 height 9
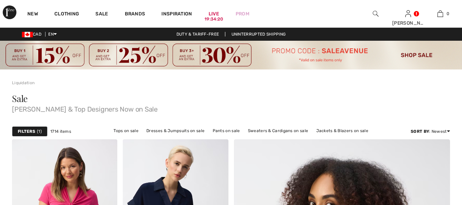
checkbox input "true"
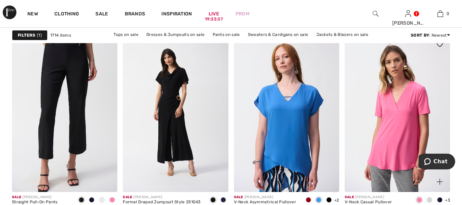
scroll to position [2236, 0]
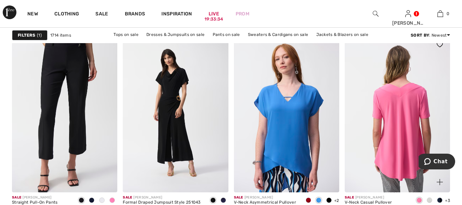
click at [359, 138] on img at bounding box center [397, 113] width 105 height 158
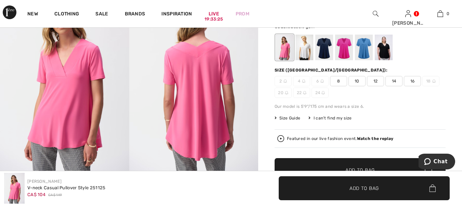
scroll to position [91, 0]
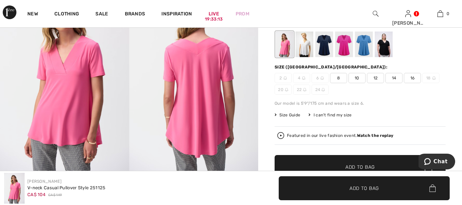
click at [350, 47] on div at bounding box center [344, 45] width 18 height 26
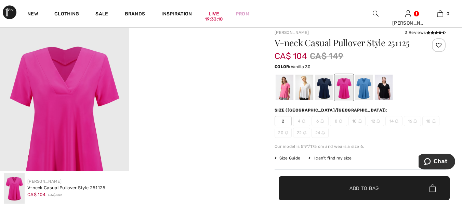
scroll to position [46, 0]
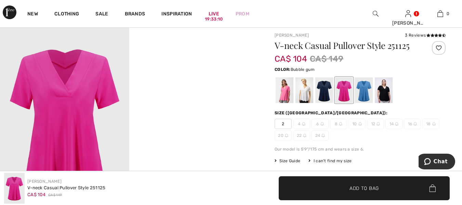
drag, startPoint x: 285, startPoint y: 90, endPoint x: 284, endPoint y: 95, distance: 5.3
click at [285, 91] on div at bounding box center [285, 91] width 18 height 26
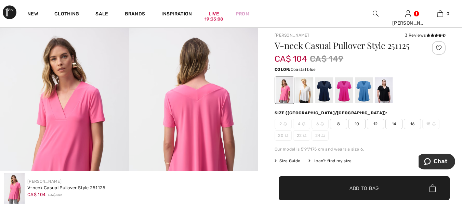
click at [363, 92] on div at bounding box center [364, 91] width 18 height 26
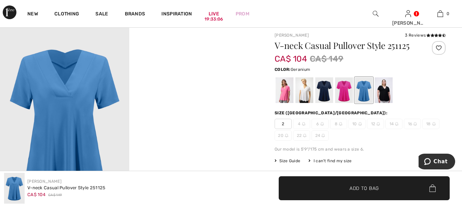
click at [344, 94] on div at bounding box center [344, 91] width 18 height 26
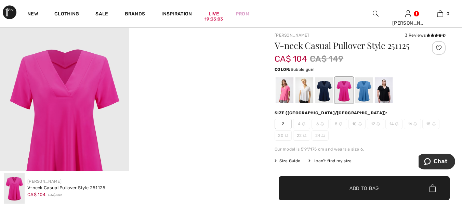
click at [283, 97] on div at bounding box center [285, 91] width 18 height 26
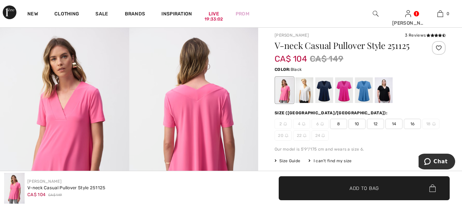
click at [385, 94] on div at bounding box center [384, 91] width 18 height 26
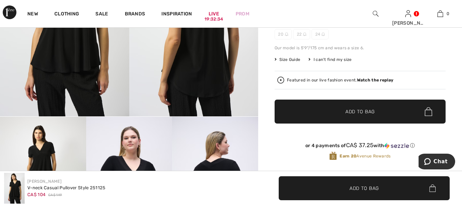
scroll to position [160, 0]
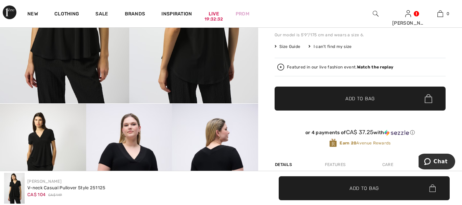
click at [303, 72] on div "Featured in our live fashion event. Watch the replay" at bounding box center [360, 67] width 171 height 18
click at [293, 68] on div "Featured in our live fashion event. Watch the replay" at bounding box center [340, 67] width 106 height 4
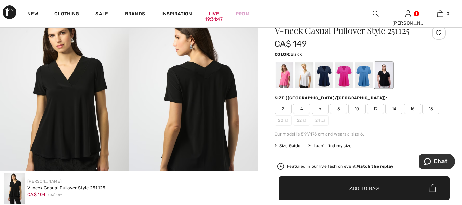
scroll to position [68, 0]
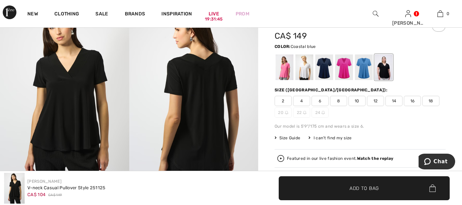
click at [364, 70] on div at bounding box center [364, 68] width 18 height 26
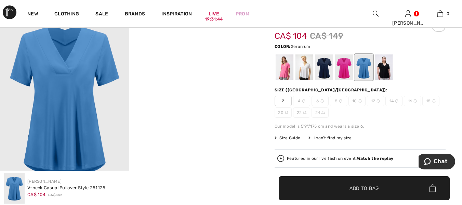
click at [341, 69] on div at bounding box center [344, 68] width 18 height 26
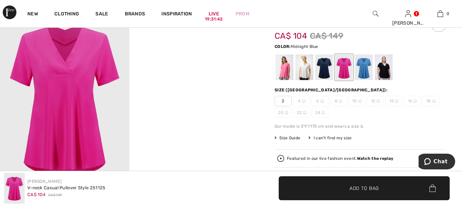
click at [327, 70] on div at bounding box center [325, 68] width 18 height 26
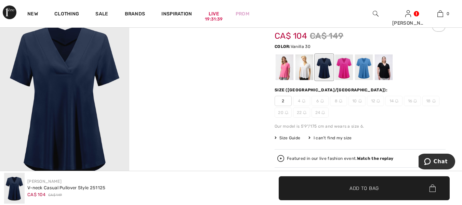
click at [305, 74] on div at bounding box center [305, 68] width 18 height 26
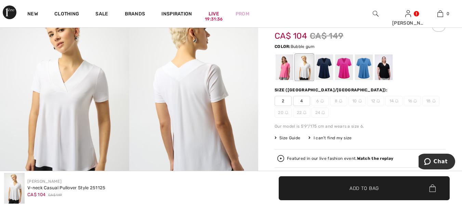
click at [284, 77] on div at bounding box center [285, 68] width 18 height 26
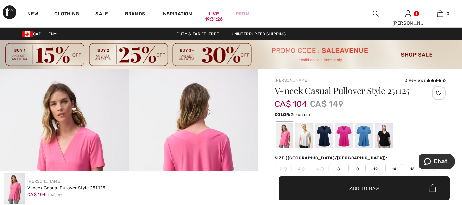
scroll to position [0, 0]
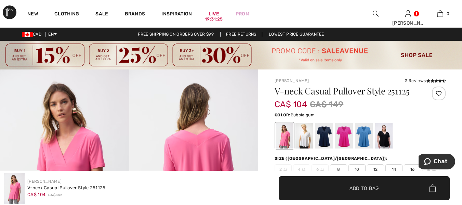
click at [439, 93] on div at bounding box center [439, 94] width 14 height 14
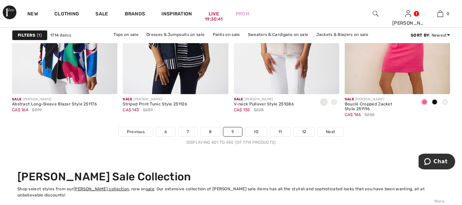
scroll to position [3022, 0]
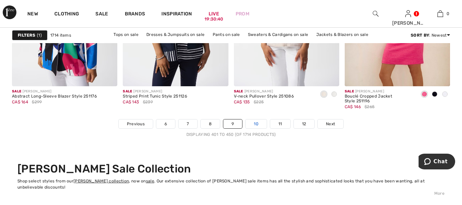
click at [258, 126] on link "10" at bounding box center [256, 123] width 21 height 9
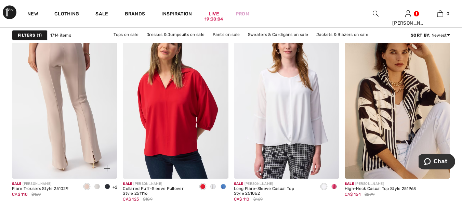
scroll to position [1187, 0]
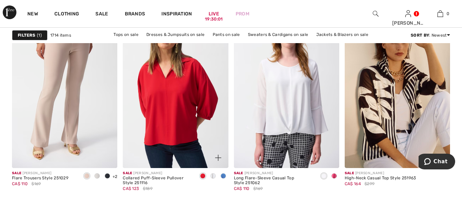
click at [222, 176] on span at bounding box center [223, 175] width 5 height 5
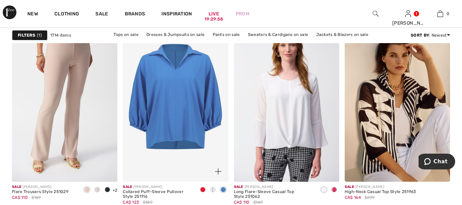
scroll to position [1118, 0]
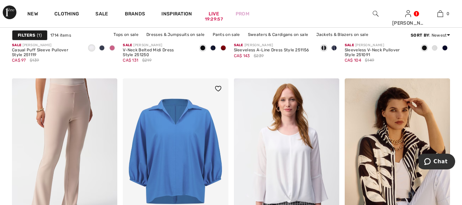
click at [144, 169] on img at bounding box center [175, 157] width 105 height 158
click at [144, 170] on img at bounding box center [175, 157] width 105 height 158
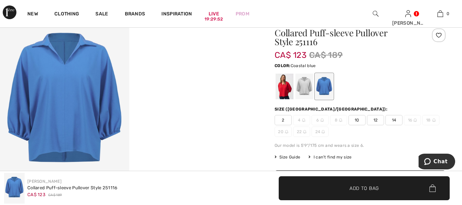
scroll to position [68, 0]
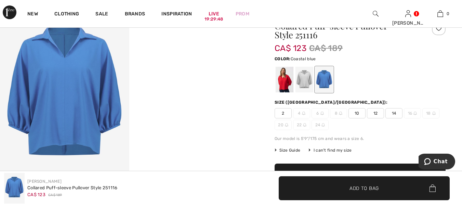
click at [325, 80] on div at bounding box center [325, 80] width 18 height 26
click at [306, 84] on div at bounding box center [305, 80] width 18 height 26
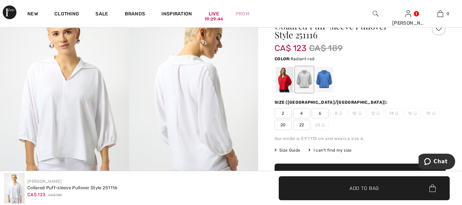
click at [287, 84] on div at bounding box center [285, 80] width 18 height 26
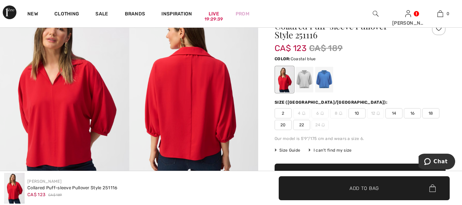
click at [326, 82] on div at bounding box center [325, 80] width 18 height 26
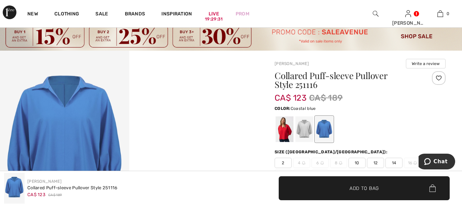
scroll to position [0, 0]
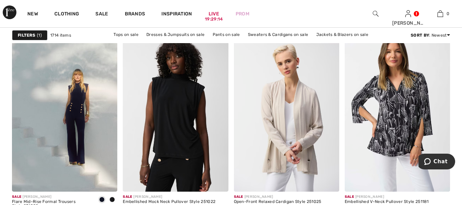
scroll to position [2048, 0]
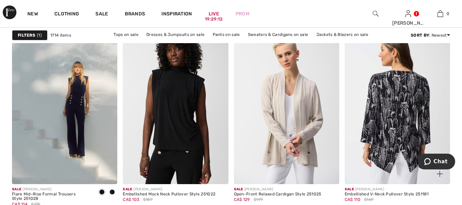
click at [354, 117] on img at bounding box center [397, 105] width 105 height 158
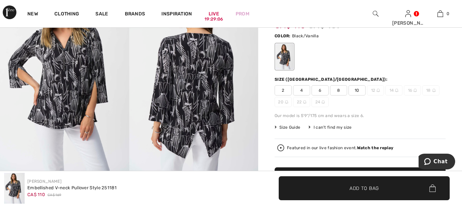
scroll to position [114, 0]
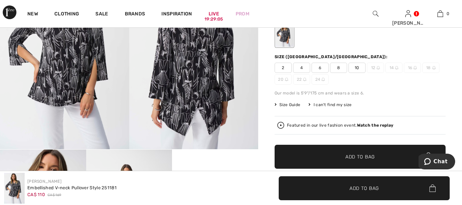
click at [303, 129] on div "Featured in our live fashion event. Watch the replay" at bounding box center [361, 125] width 166 height 7
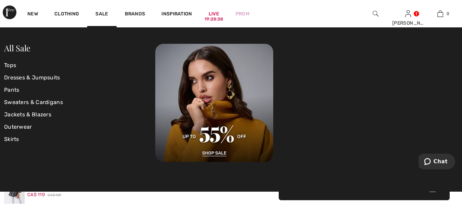
scroll to position [23, 0]
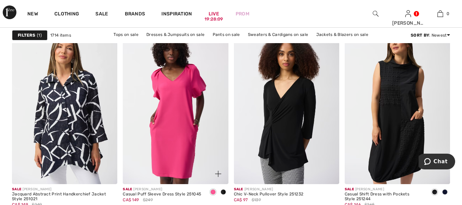
scroll to position [2709, 0]
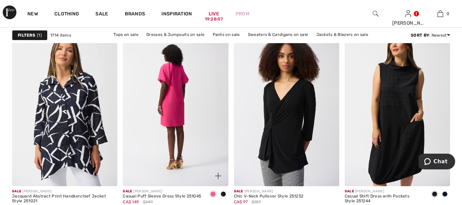
click at [132, 144] on img at bounding box center [175, 107] width 105 height 158
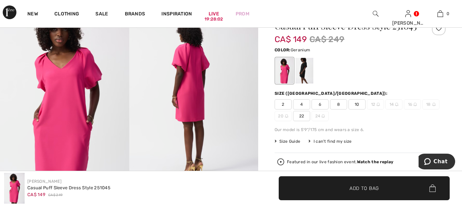
scroll to position [91, 0]
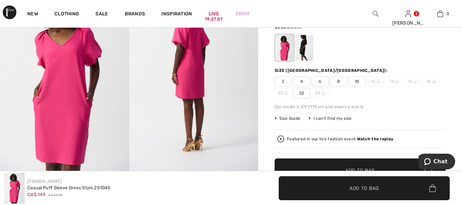
click at [305, 60] on div at bounding box center [305, 48] width 18 height 26
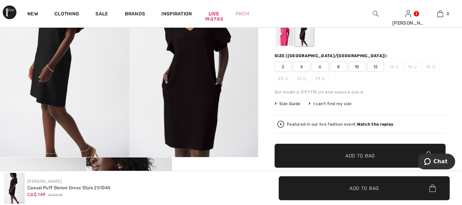
scroll to position [114, 0]
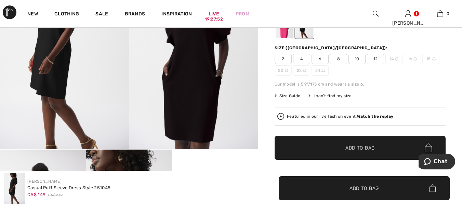
click at [305, 119] on div "Featured in our live fashion event. Watch the replay" at bounding box center [340, 116] width 106 height 4
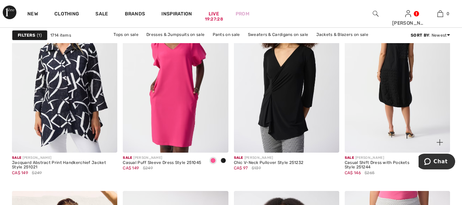
scroll to position [2726, 0]
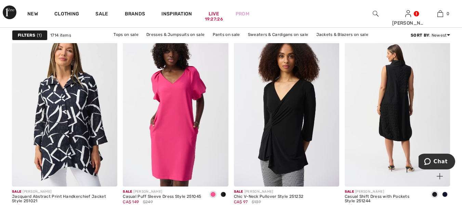
click at [357, 95] on img at bounding box center [397, 107] width 105 height 158
click at [358, 95] on img at bounding box center [397, 107] width 105 height 158
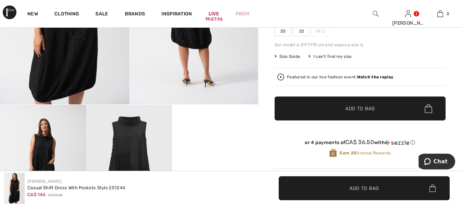
scroll to position [137, 0]
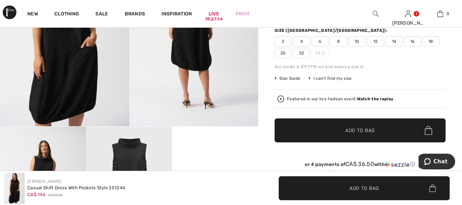
click at [308, 102] on div "Featured in our live fashion event. Watch the replay" at bounding box center [361, 98] width 166 height 7
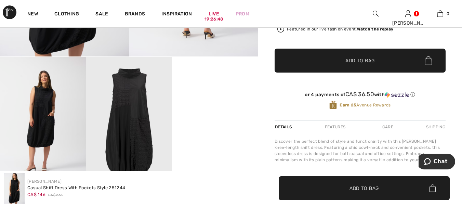
scroll to position [228, 0]
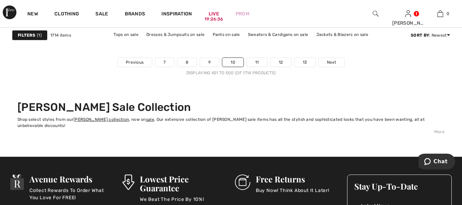
scroll to position [3074, 0]
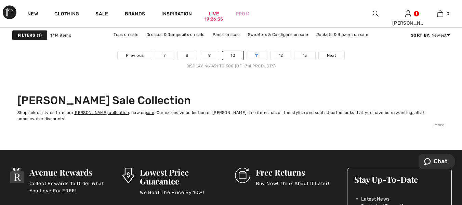
click at [254, 57] on link "11" at bounding box center [257, 55] width 20 height 9
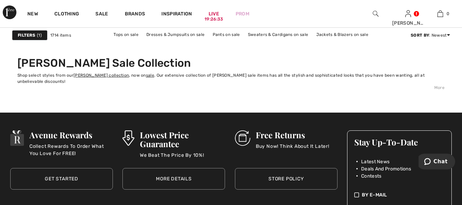
scroll to position [3120, 0]
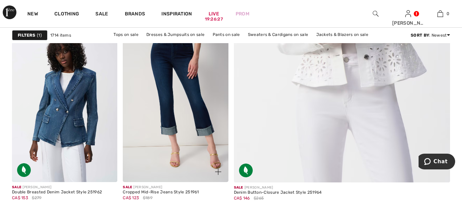
scroll to position [319, 0]
